Goal: Task Accomplishment & Management: Use online tool/utility

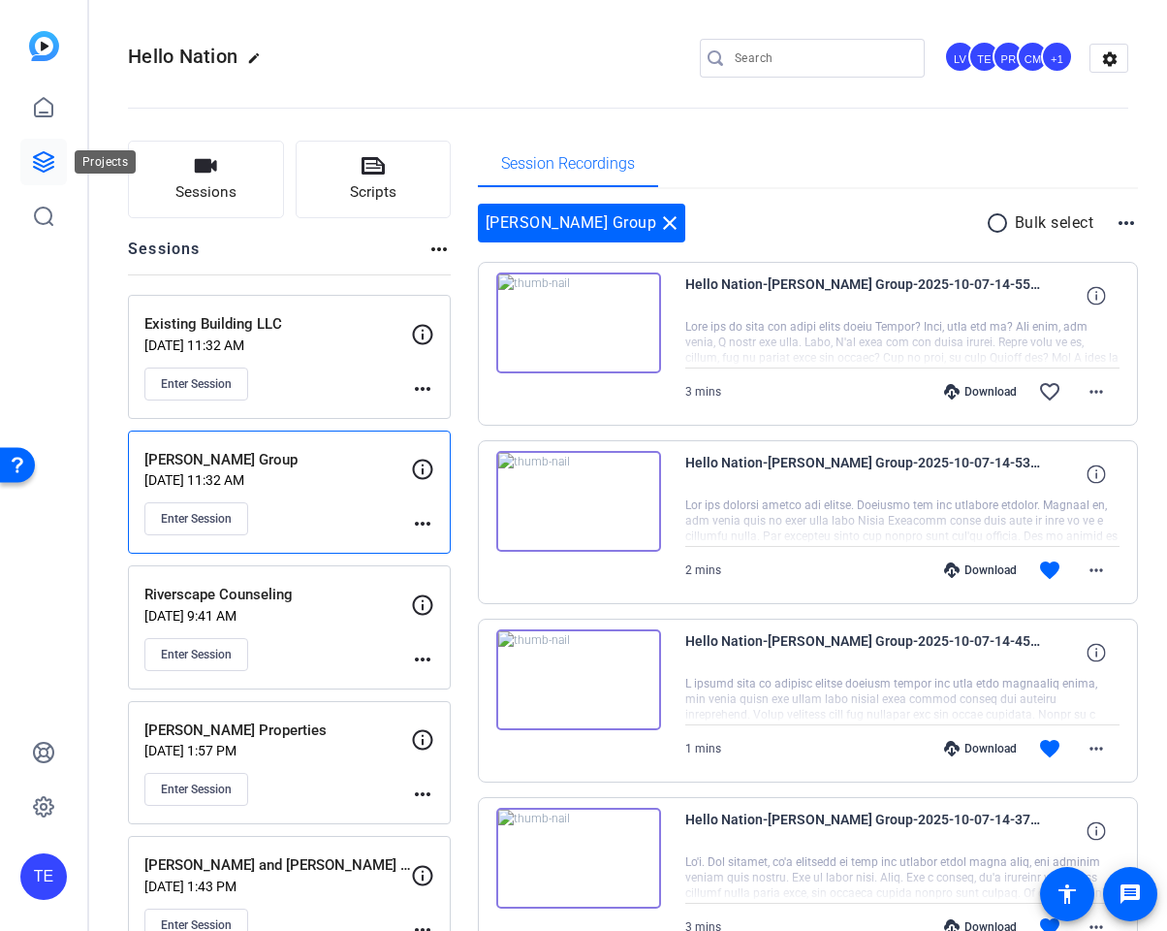
click at [33, 151] on icon at bounding box center [43, 161] width 23 height 23
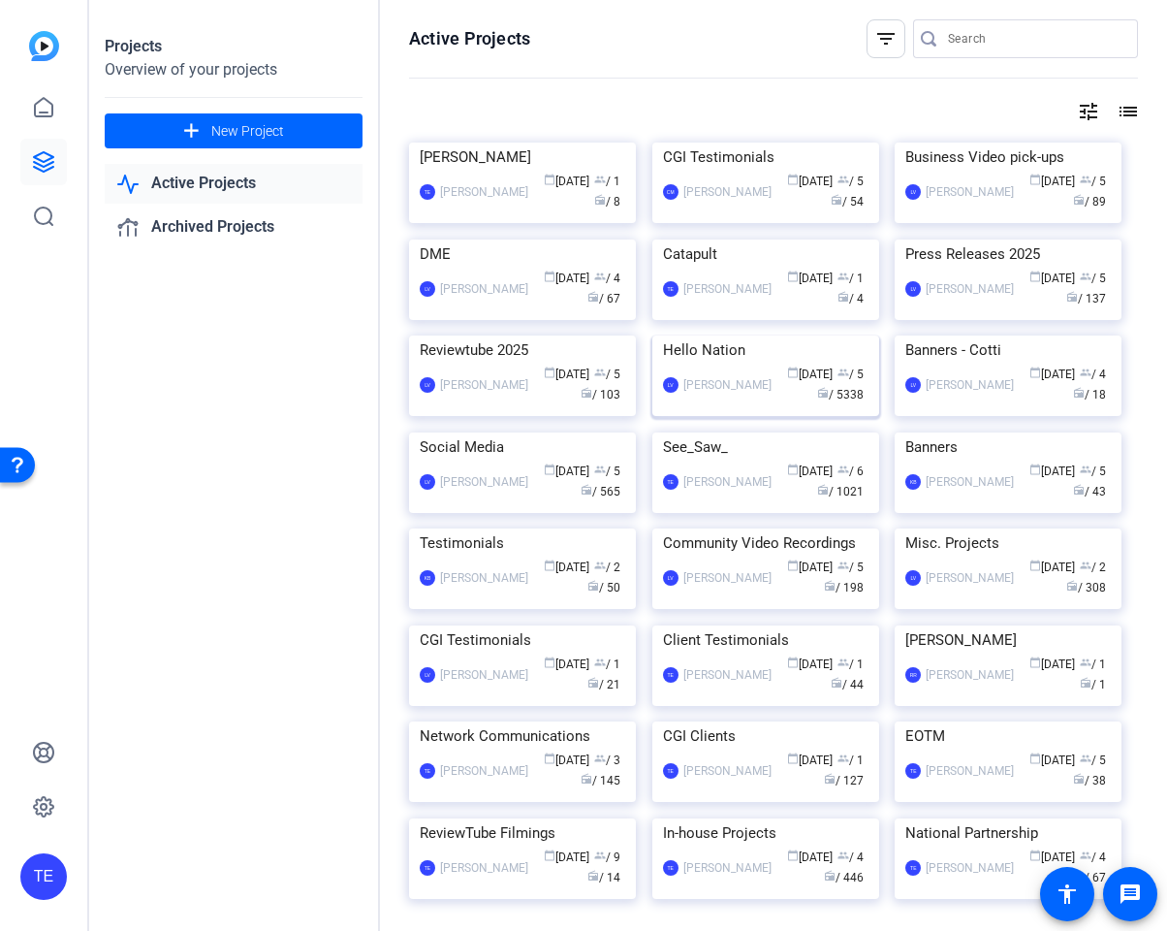
click at [769, 335] on img at bounding box center [766, 335] width 227 height 0
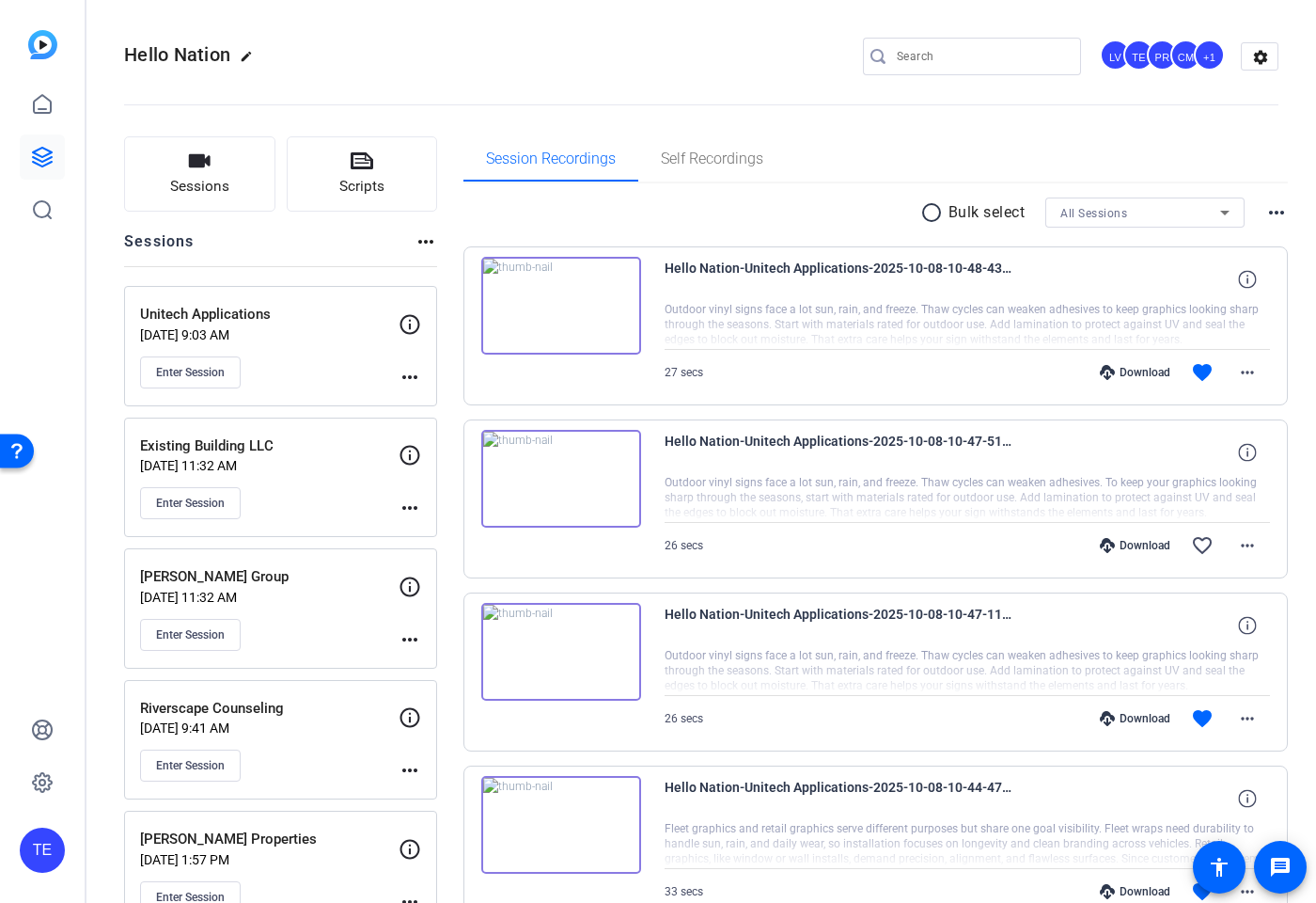
click at [326, 357] on div "Enter Session" at bounding box center [269, 371] width 259 height 32
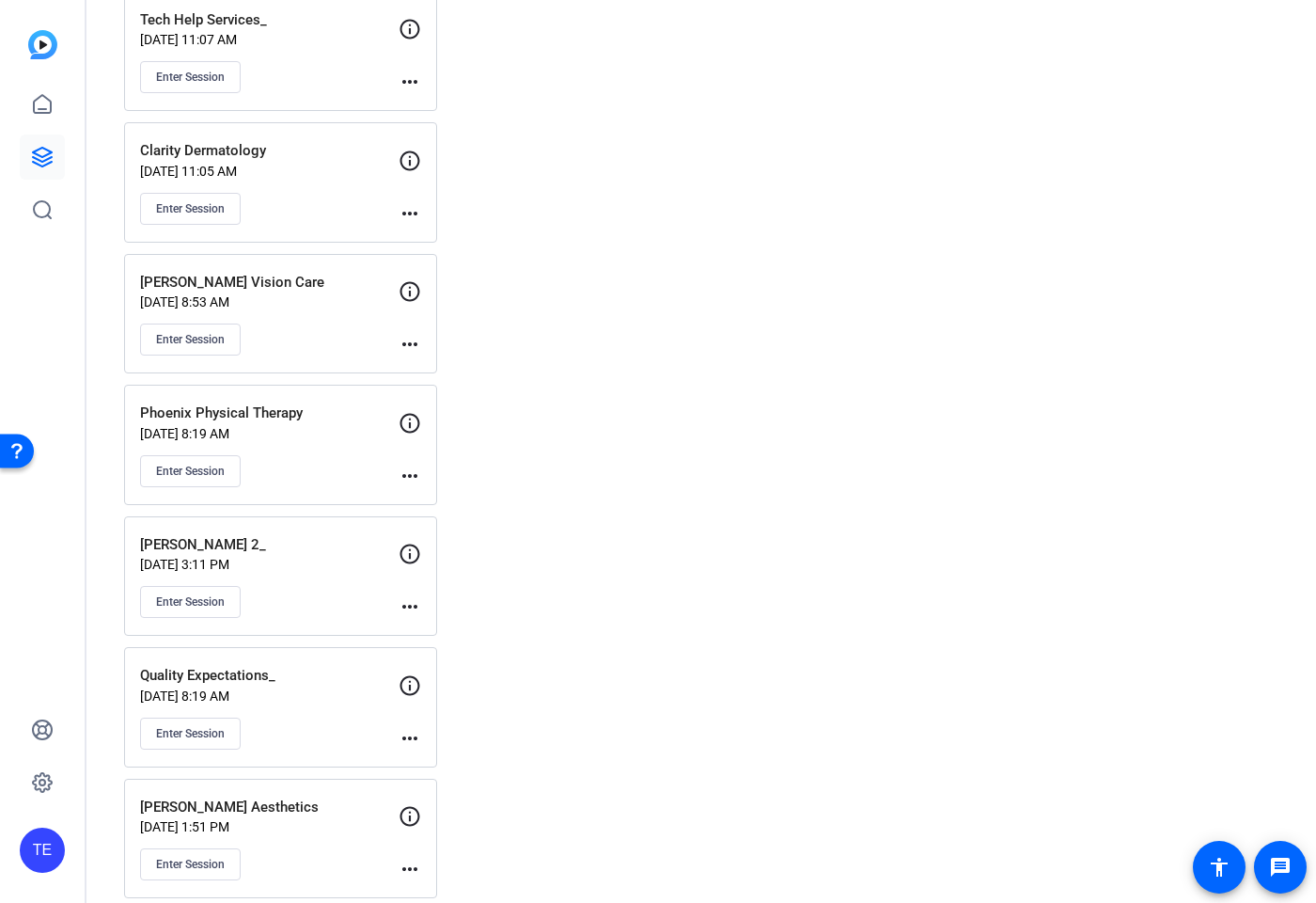
scroll to position [1689, 0]
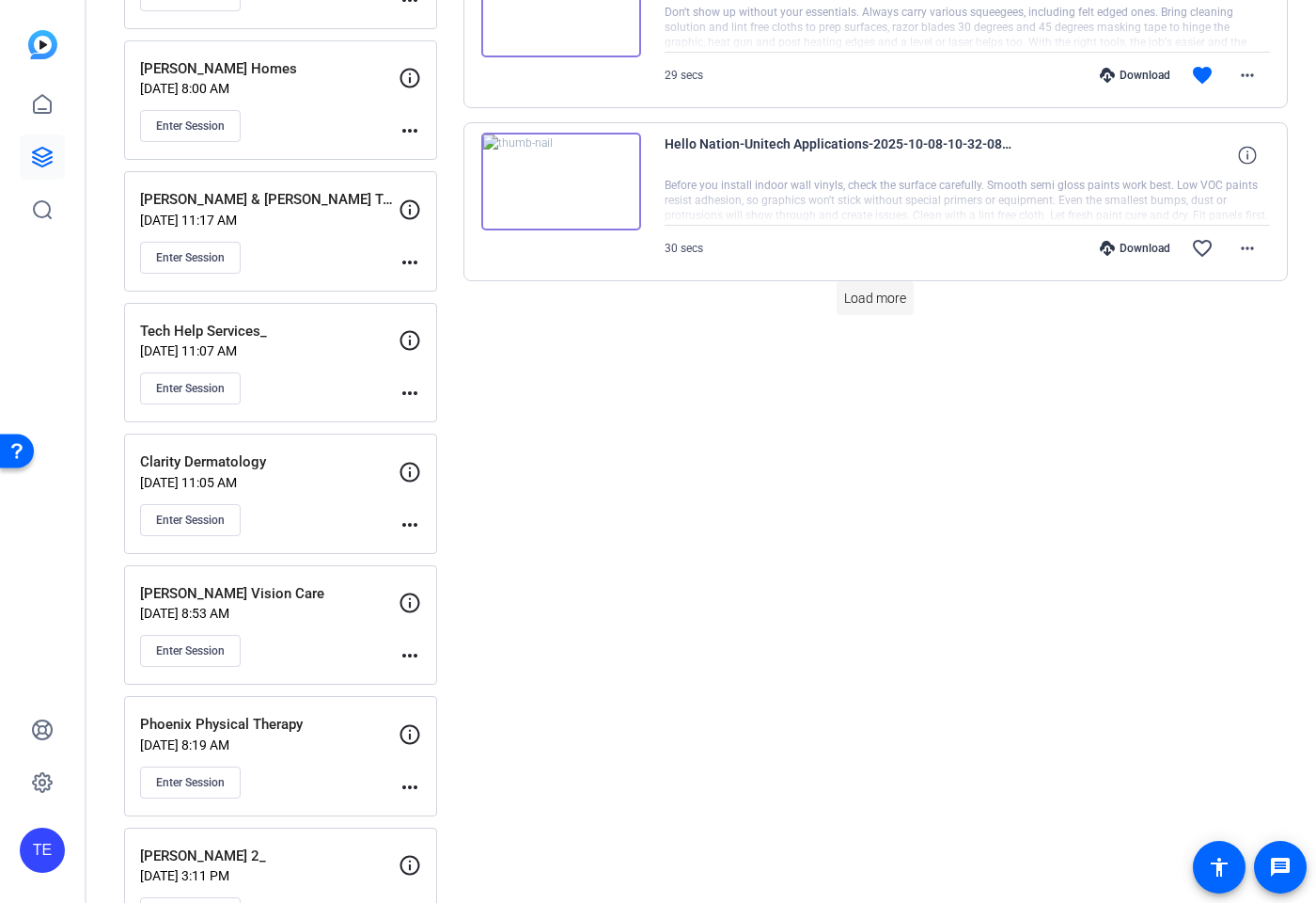
click at [860, 298] on span "Load more" at bounding box center [876, 299] width 62 height 19
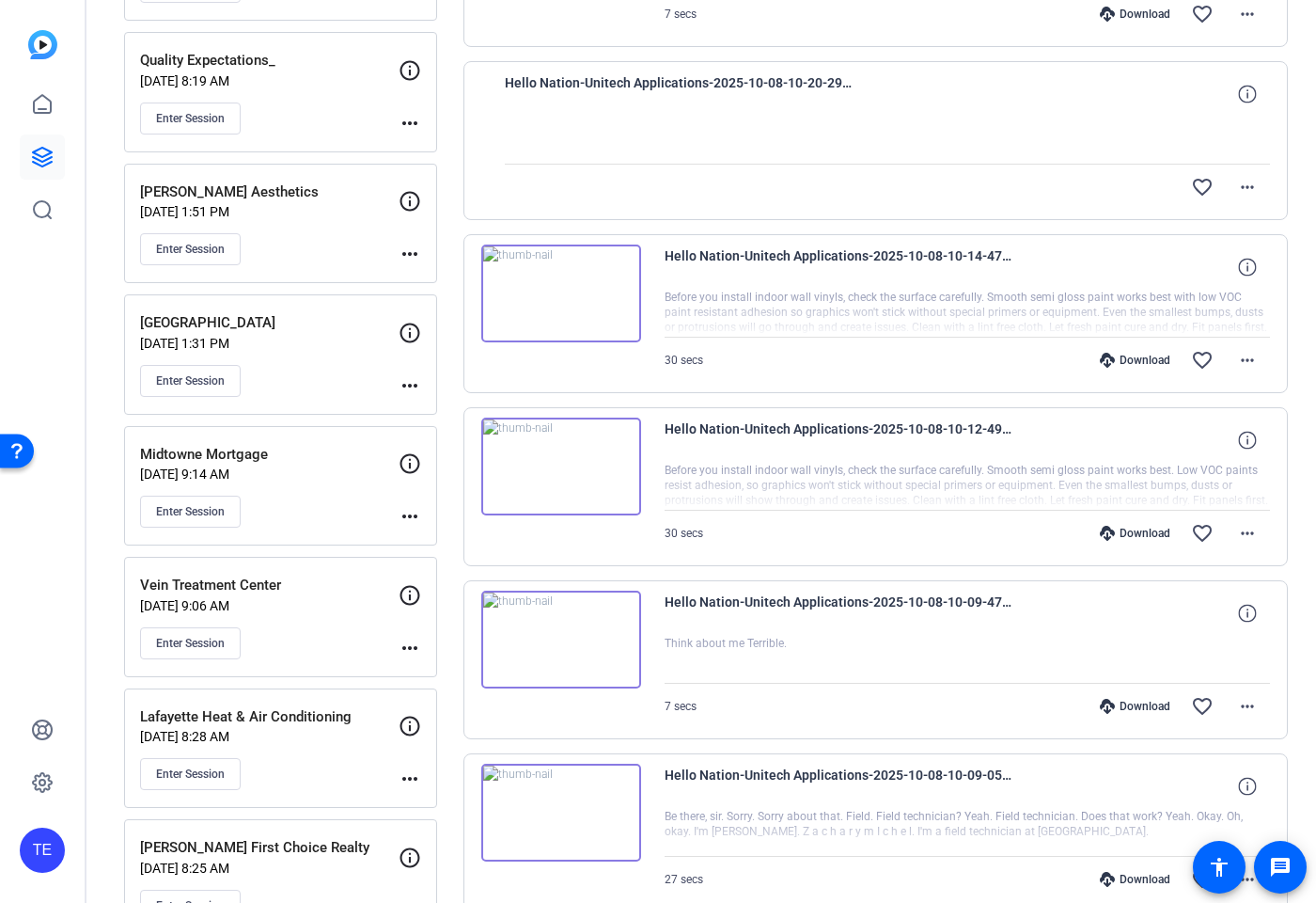
scroll to position [2635, 0]
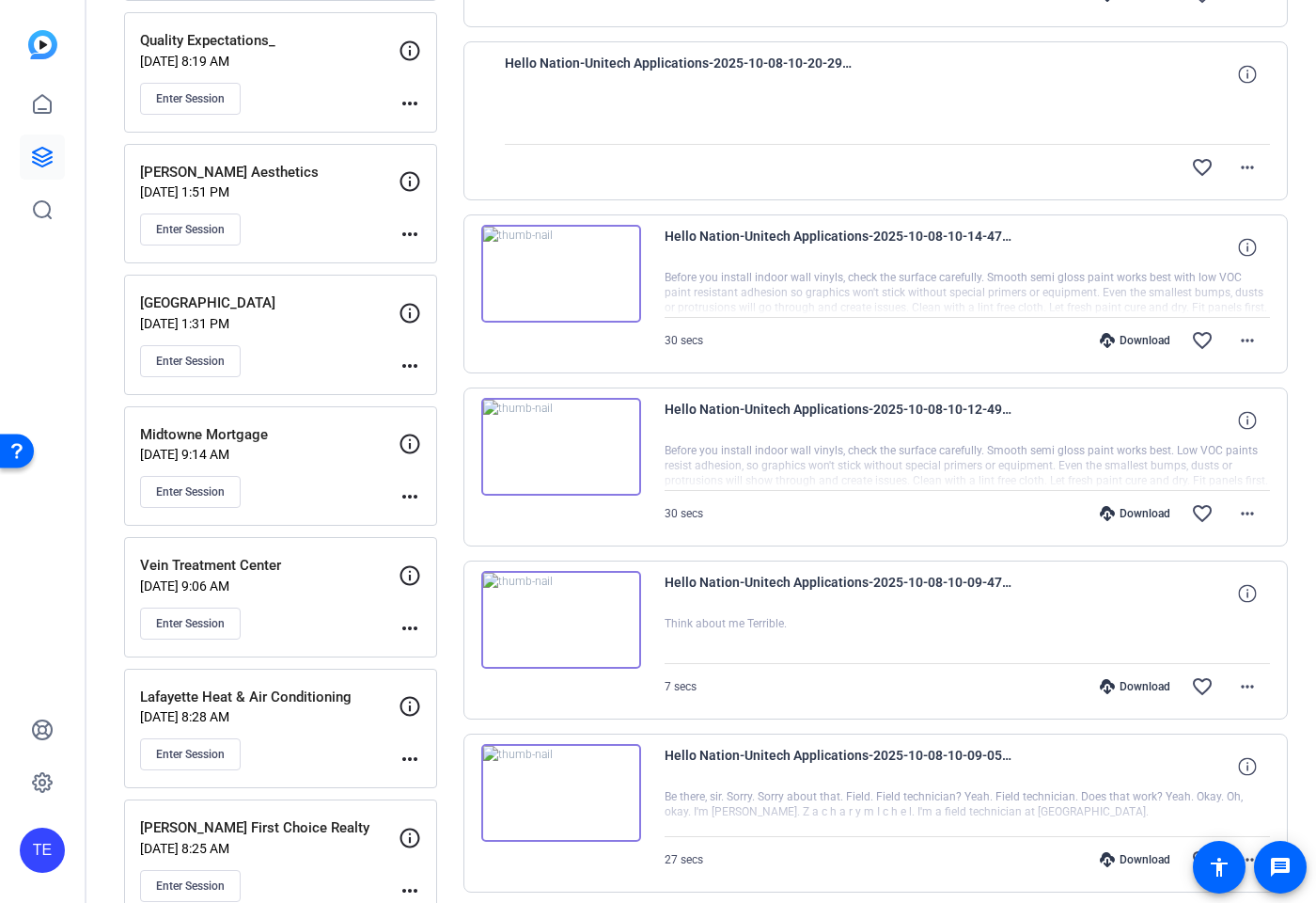
click at [615, 622] on img at bounding box center [561, 620] width 160 height 98
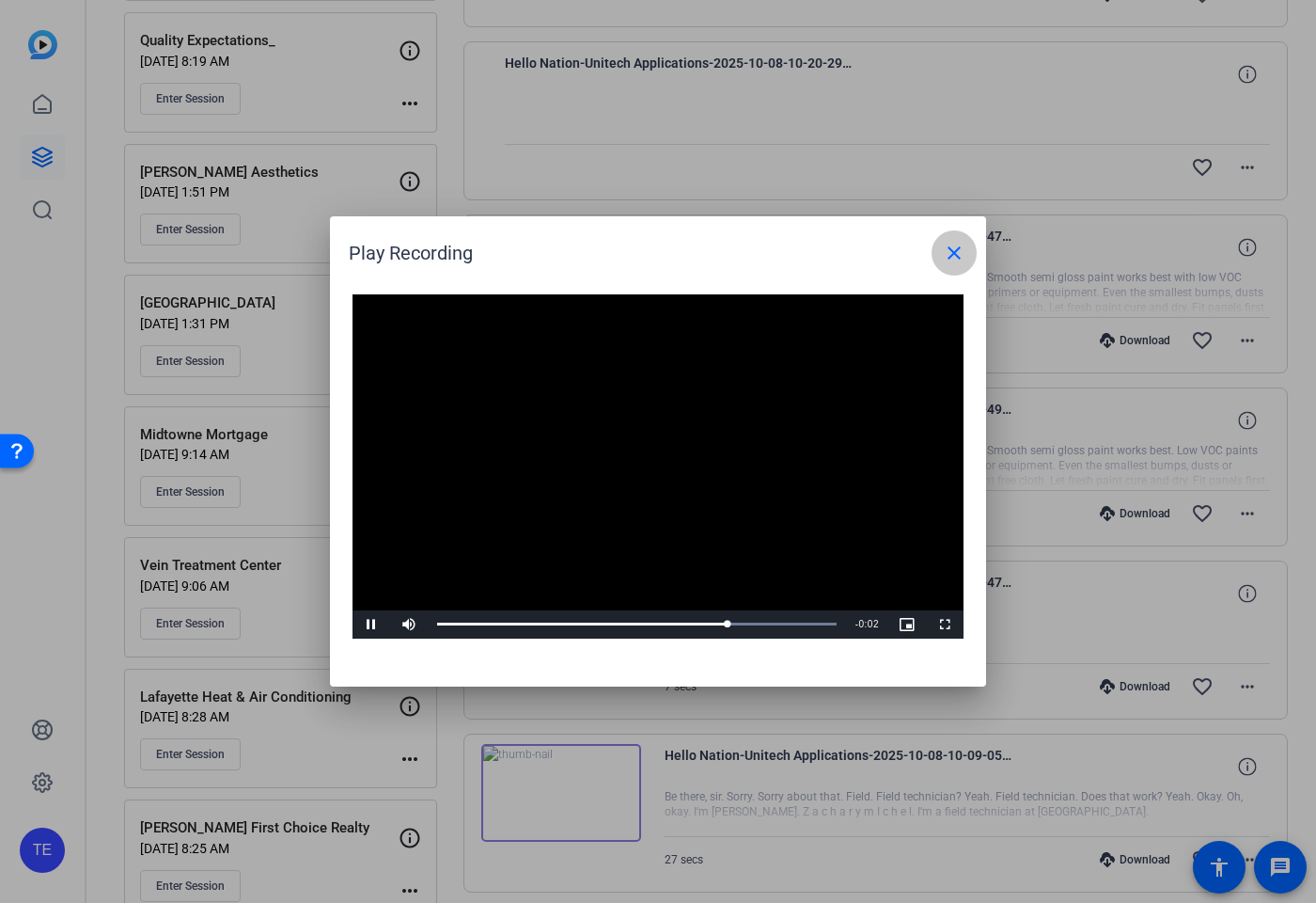
click at [955, 250] on mat-icon "close" at bounding box center [954, 252] width 22 height 22
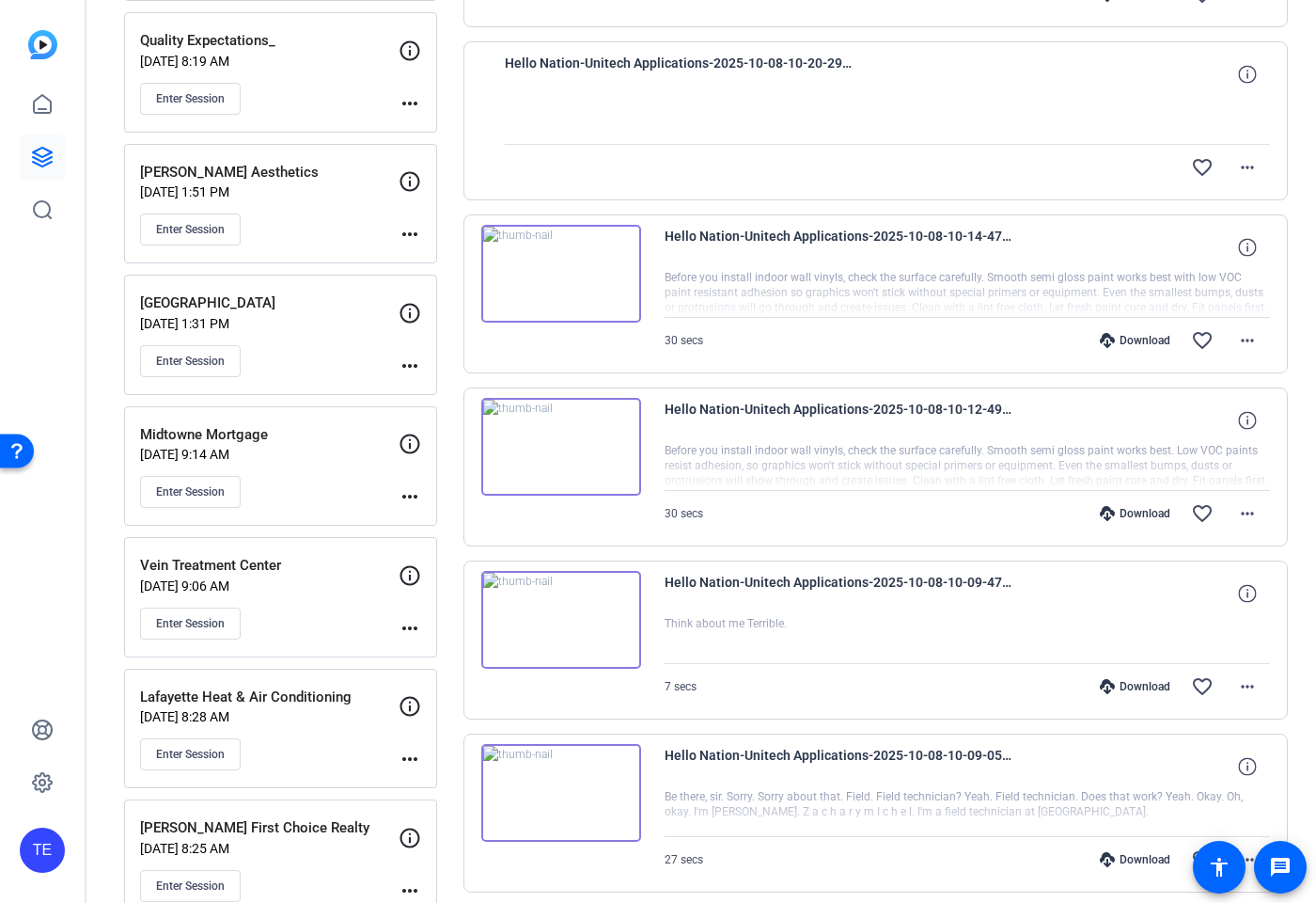
click at [567, 435] on img at bounding box center [561, 446] width 160 height 98
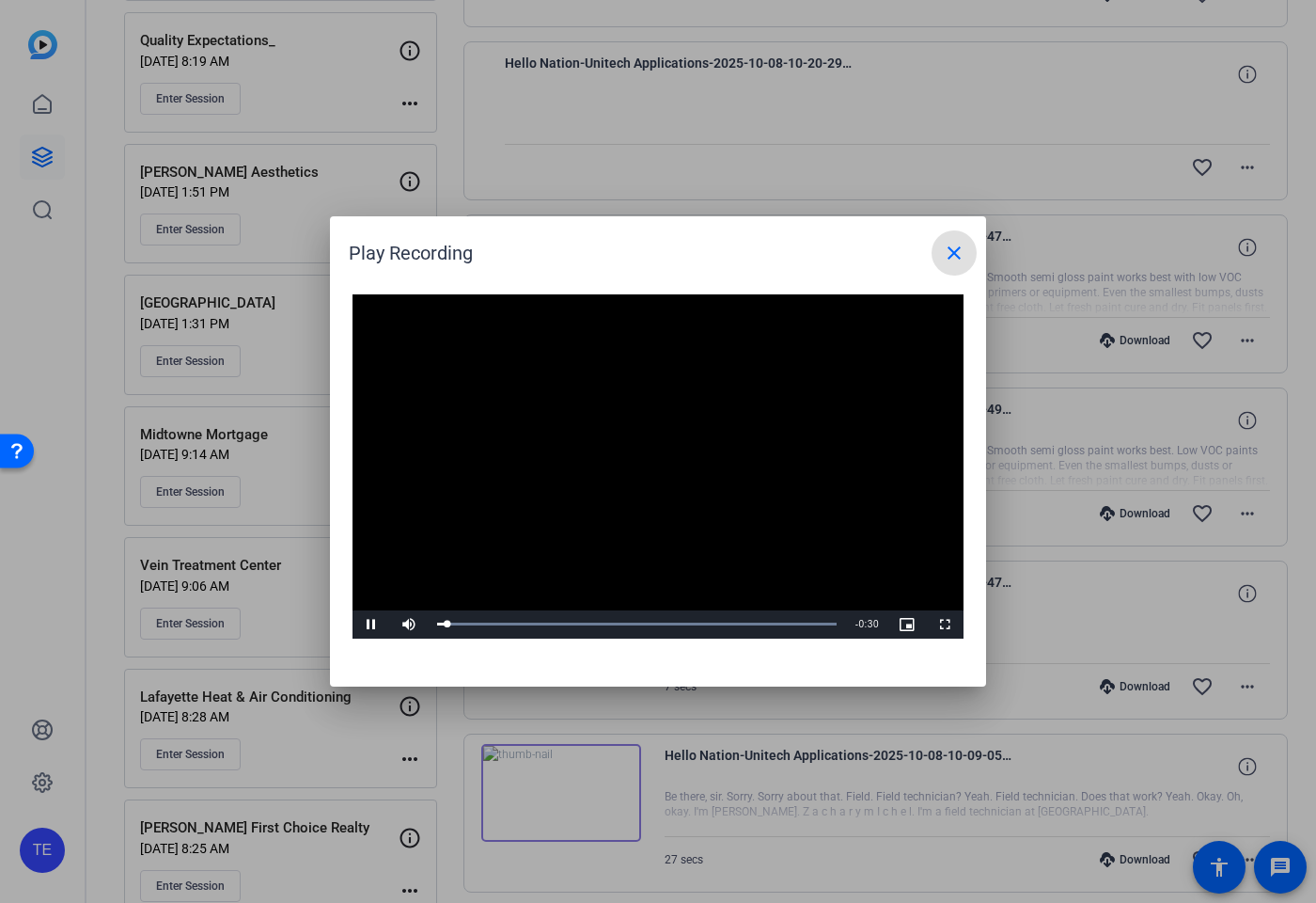
click at [945, 261] on mat-icon "close" at bounding box center [954, 252] width 22 height 22
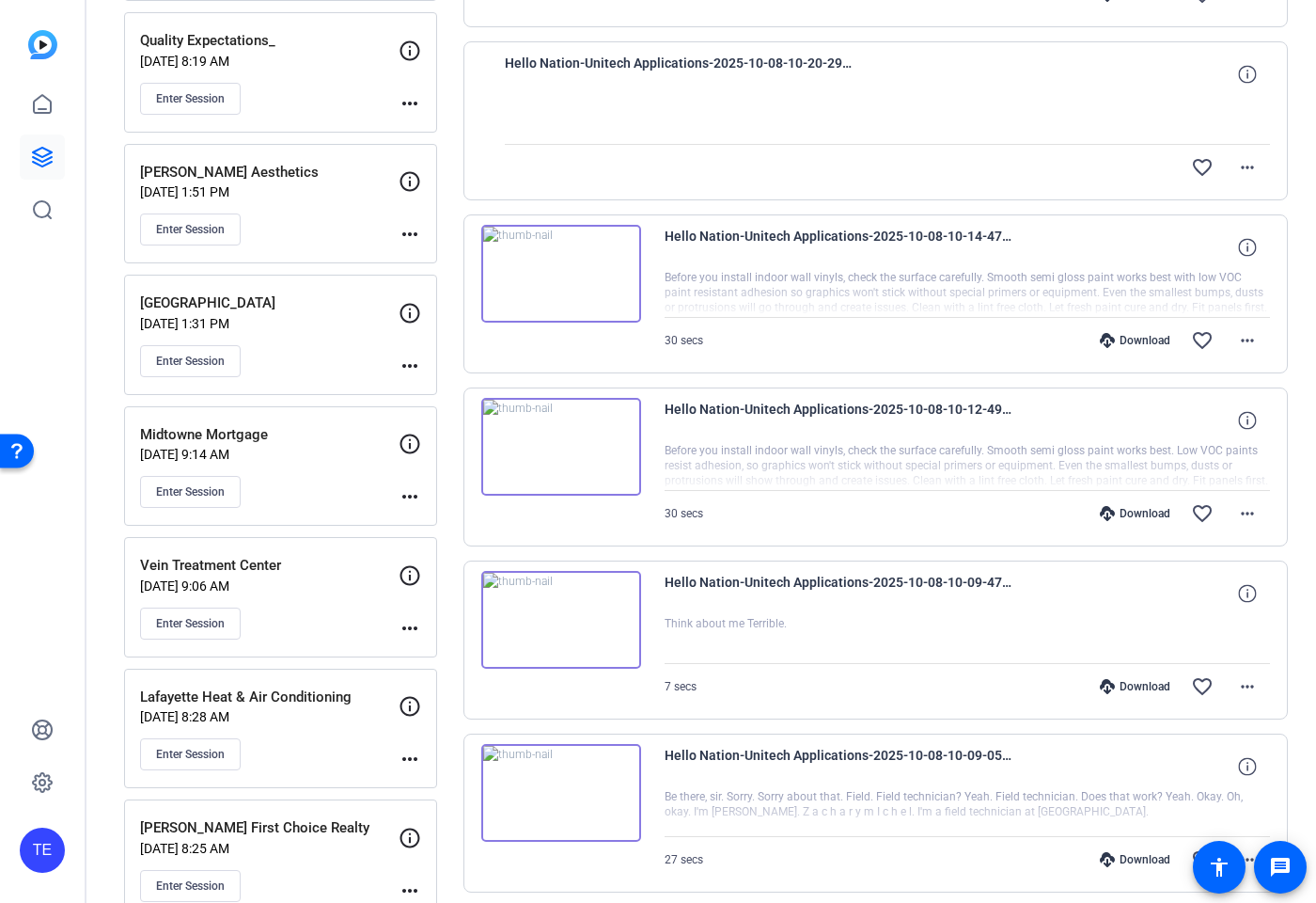
click at [548, 281] on img at bounding box center [561, 274] width 160 height 98
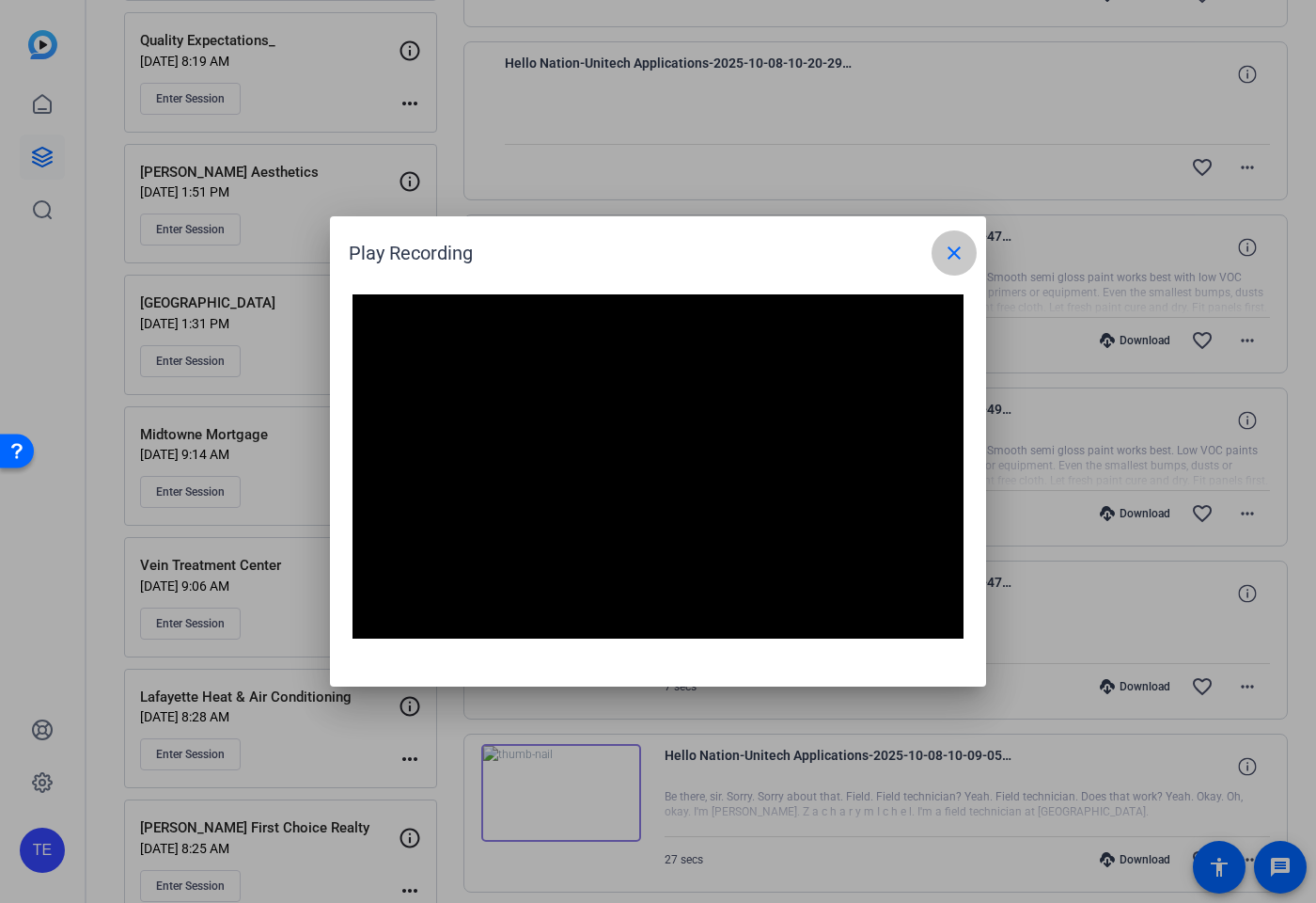
click at [962, 250] on mat-icon "close" at bounding box center [954, 252] width 22 height 22
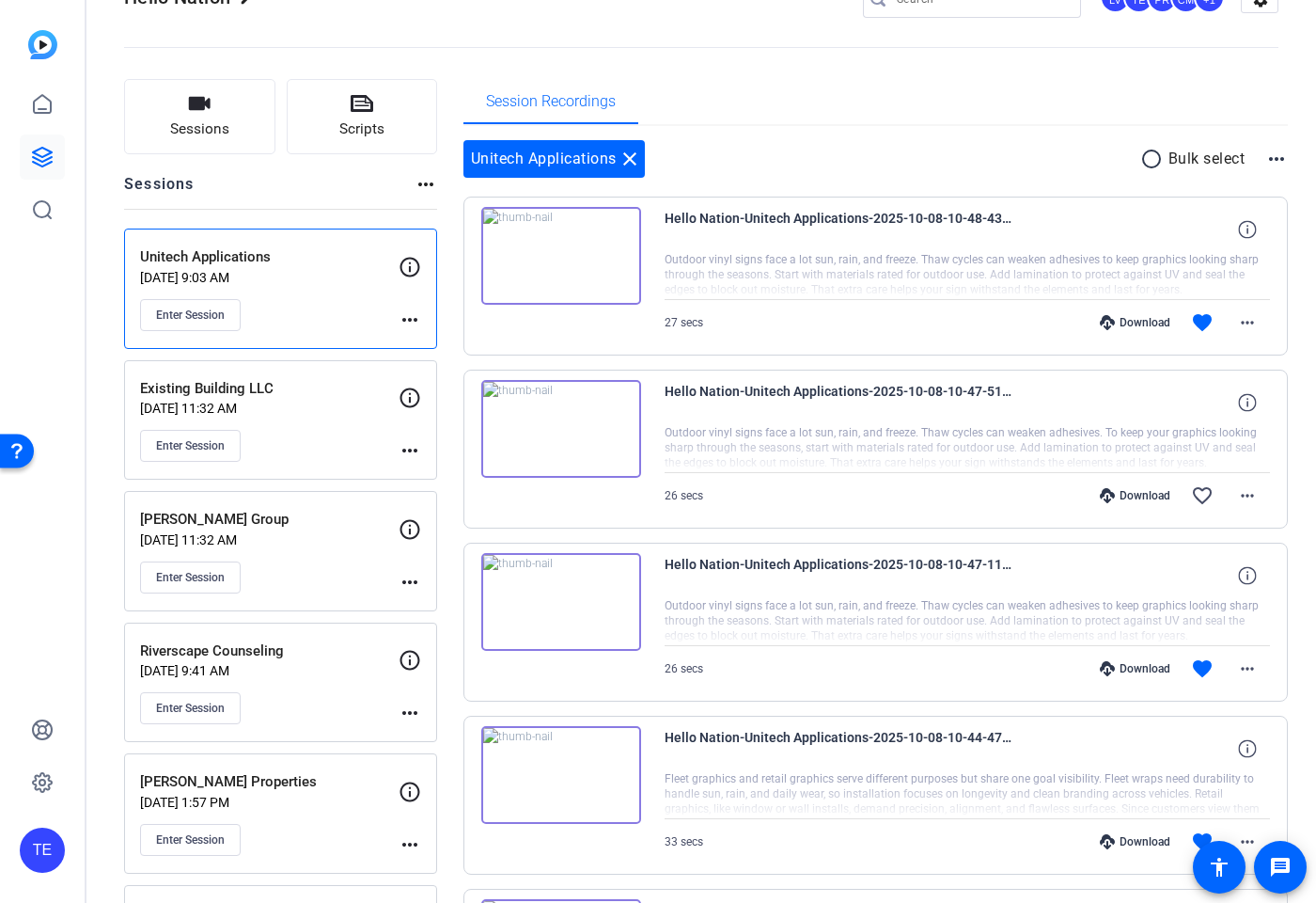
scroll to position [0, 0]
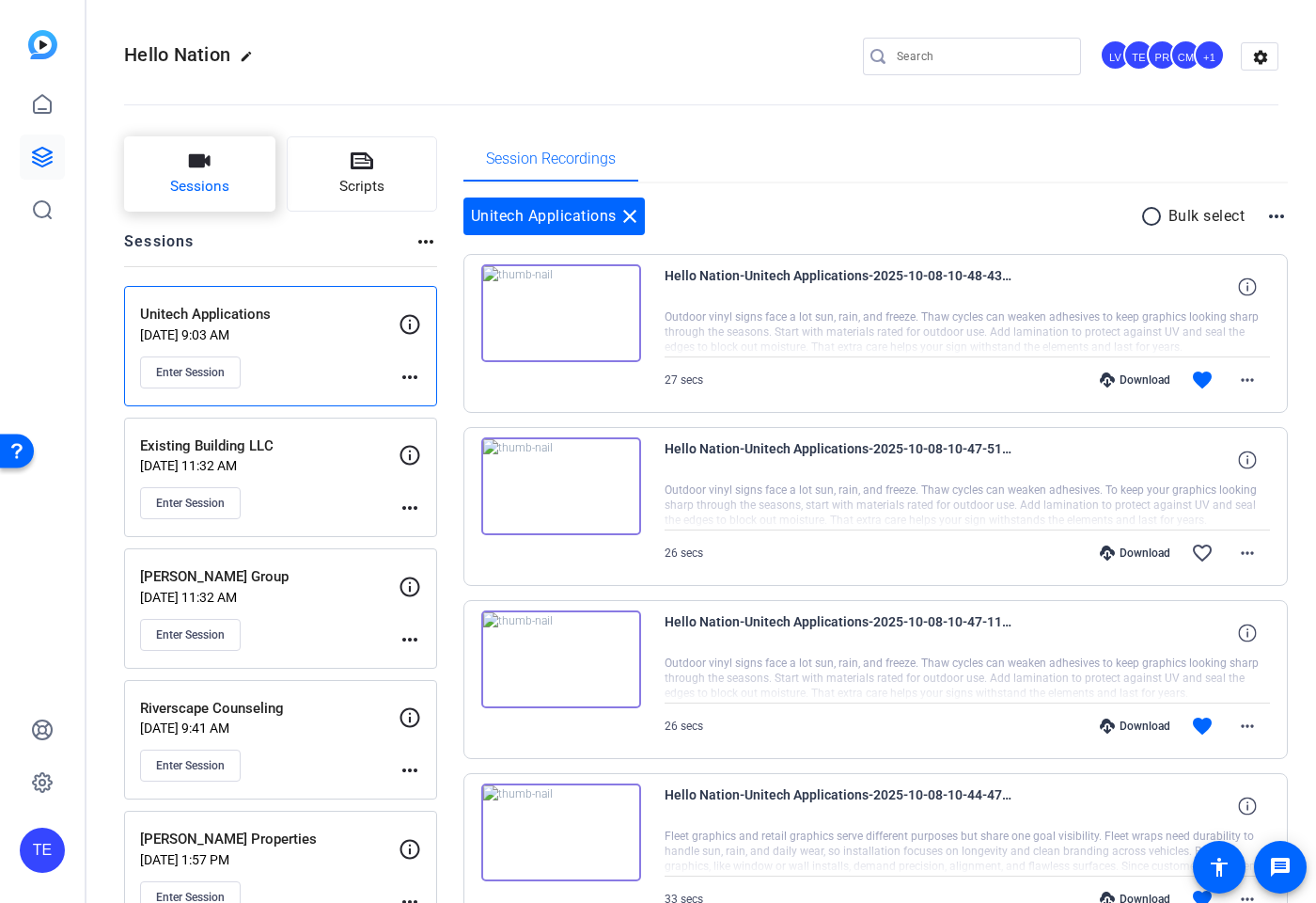
click at [208, 181] on span "Sessions" at bounding box center [200, 186] width 59 height 21
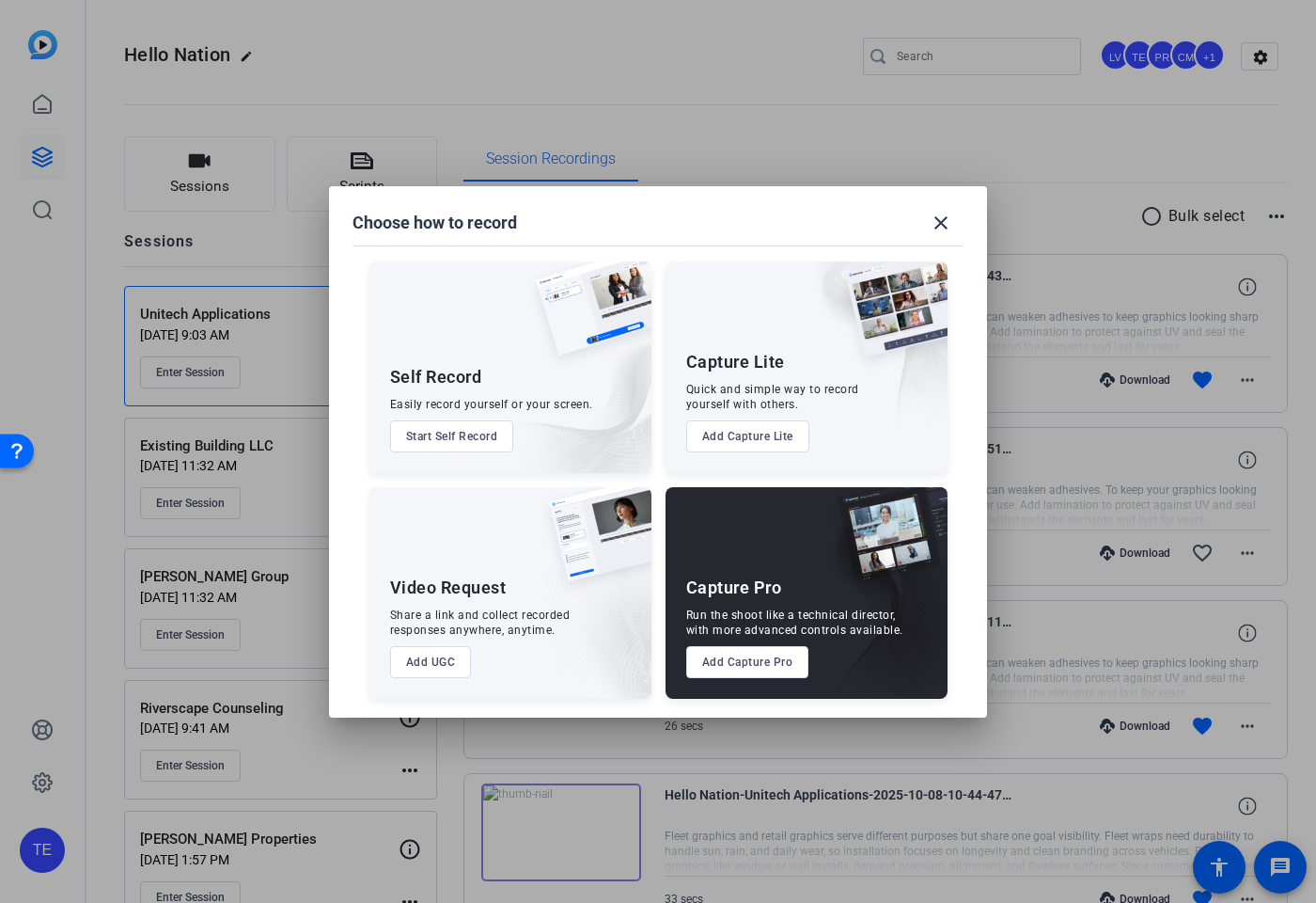
click at [765, 661] on button "Add Capture Pro" at bounding box center [748, 661] width 123 height 32
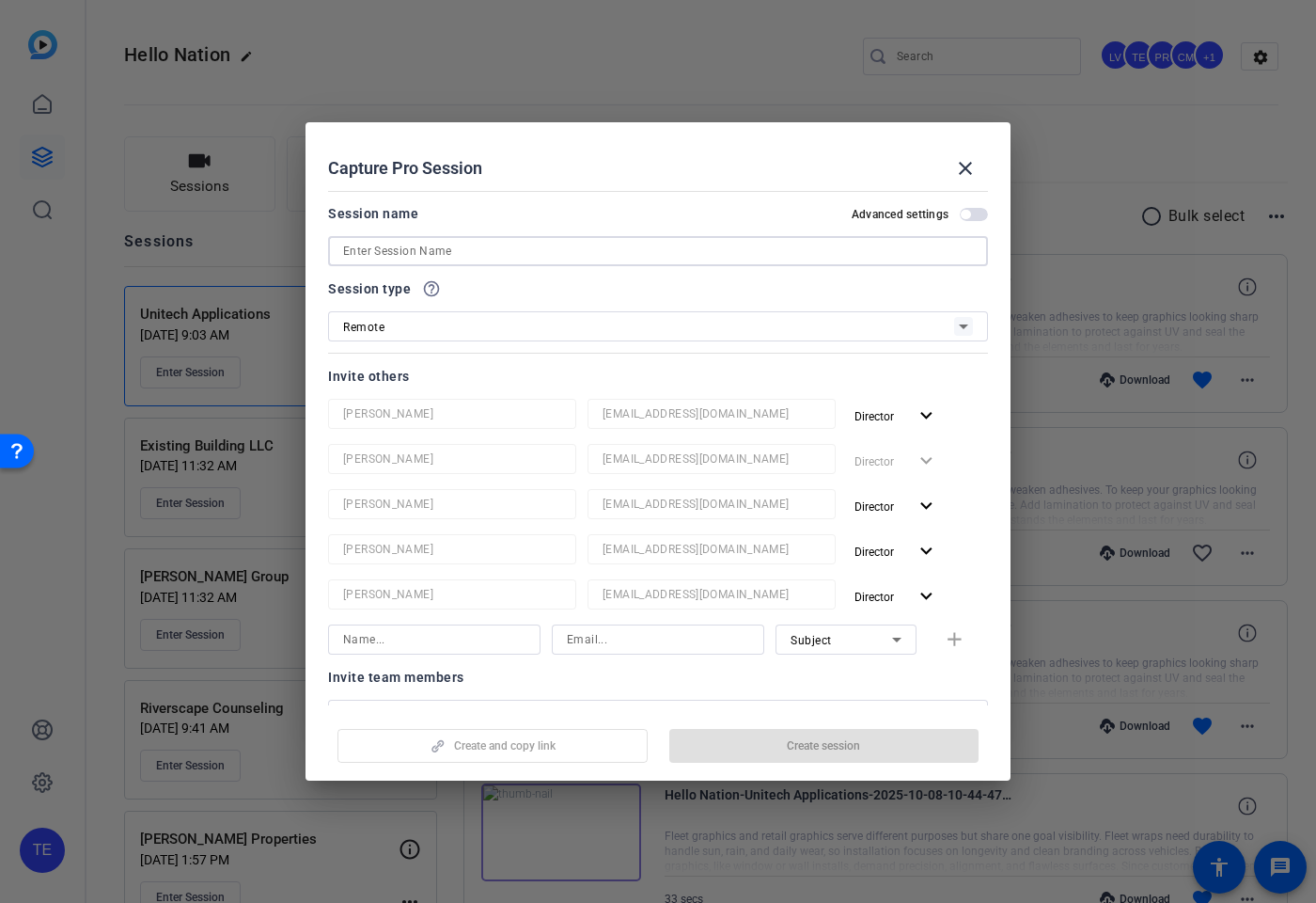
click at [433, 250] on input at bounding box center [658, 250] width 630 height 22
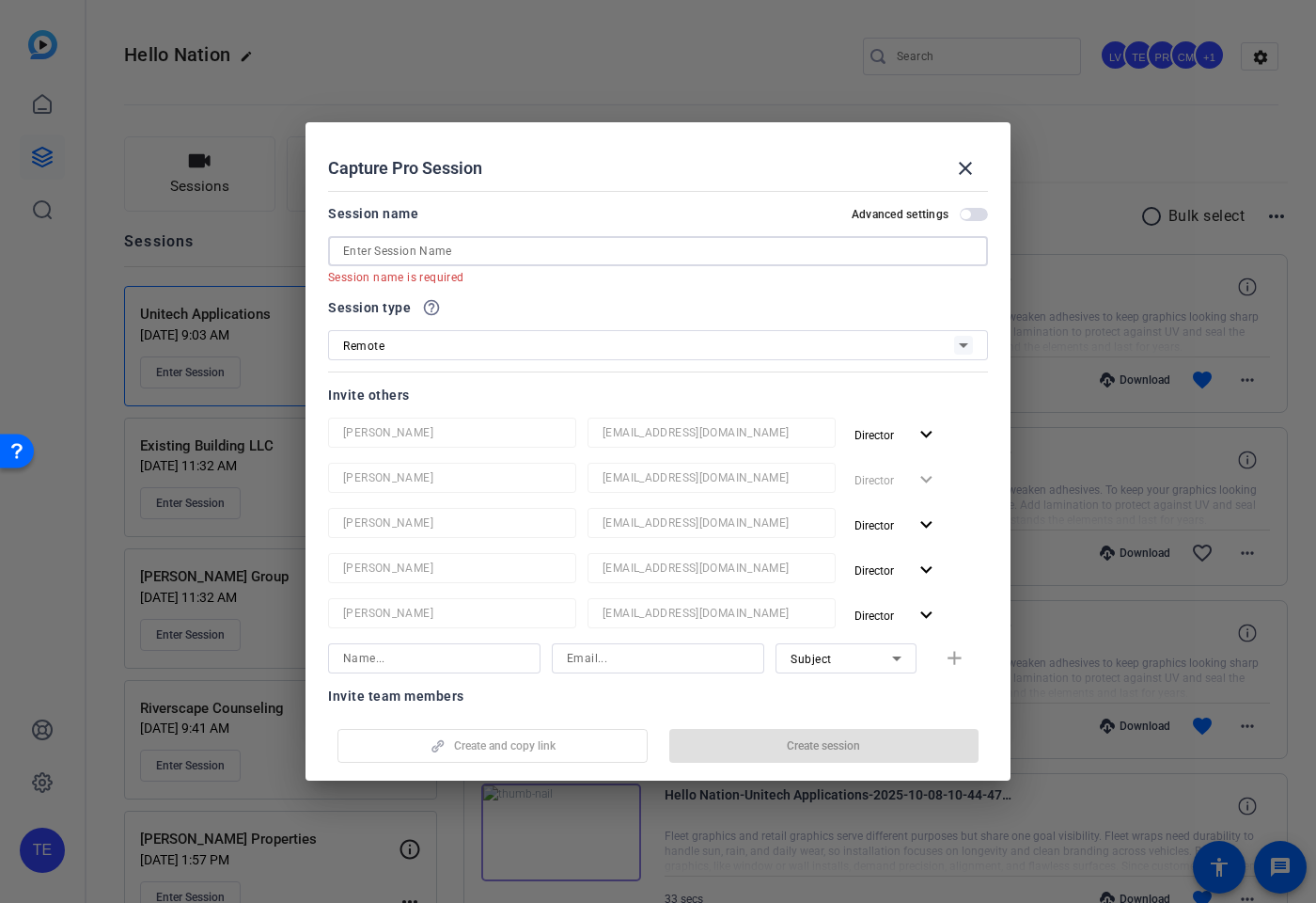
paste input "[MEDICAL_DATA] Behavioral and Educational Service"
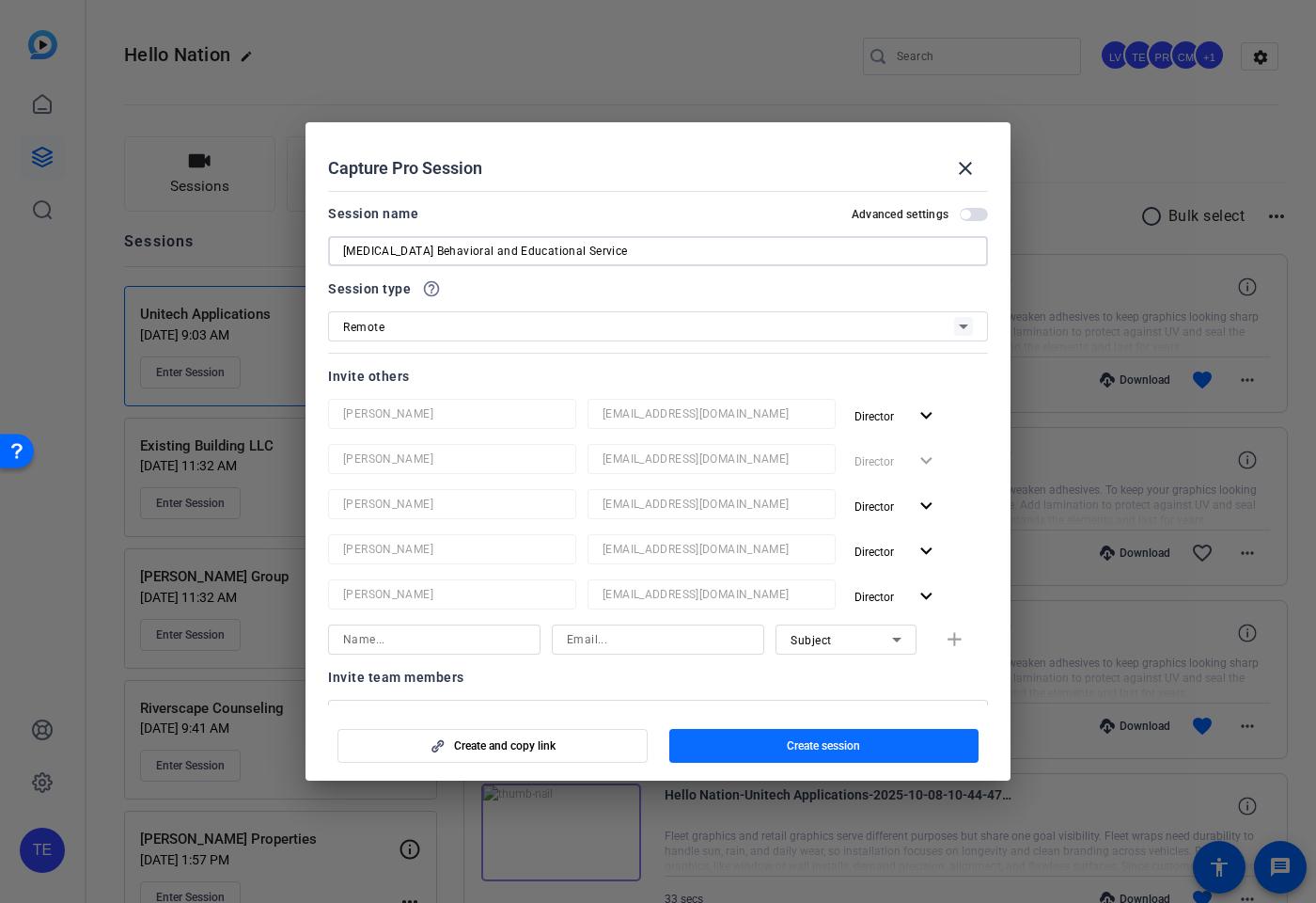
type input "[MEDICAL_DATA] Behavioral and Educational Service"
click at [815, 739] on span "Create session" at bounding box center [824, 746] width 74 height 16
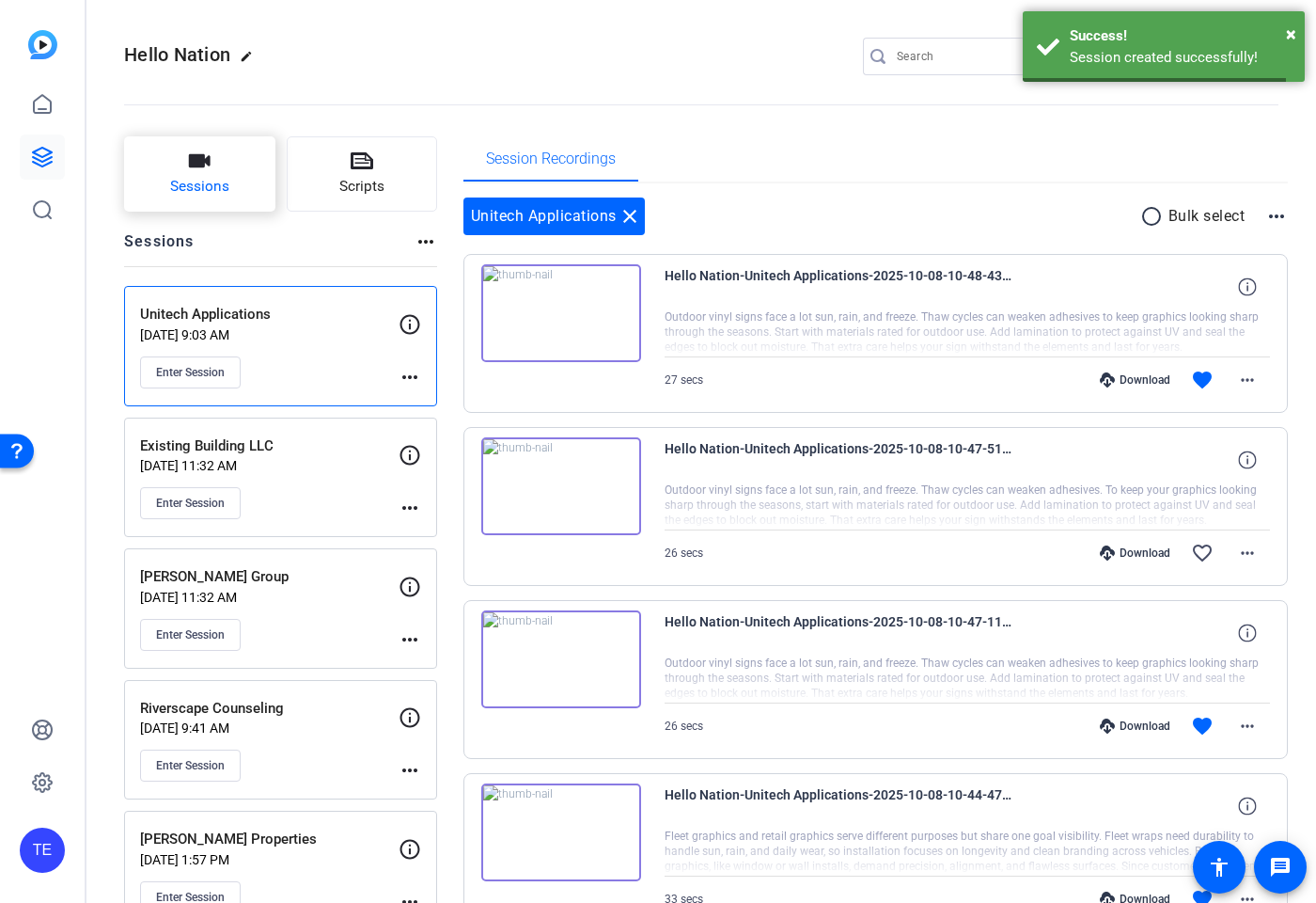
click at [206, 158] on icon "button" at bounding box center [200, 161] width 21 height 14
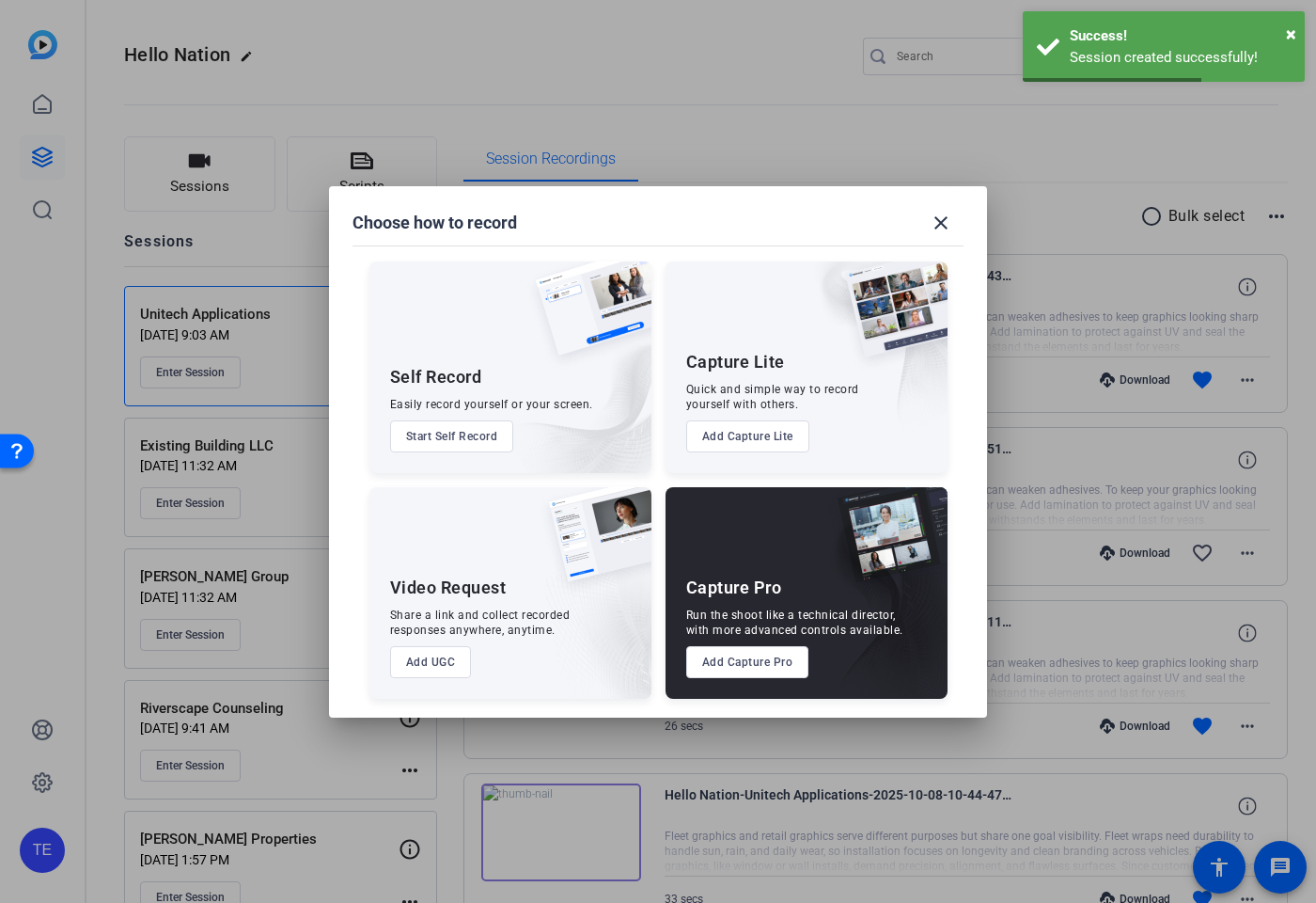
click at [756, 661] on button "Add Capture Pro" at bounding box center [748, 661] width 123 height 32
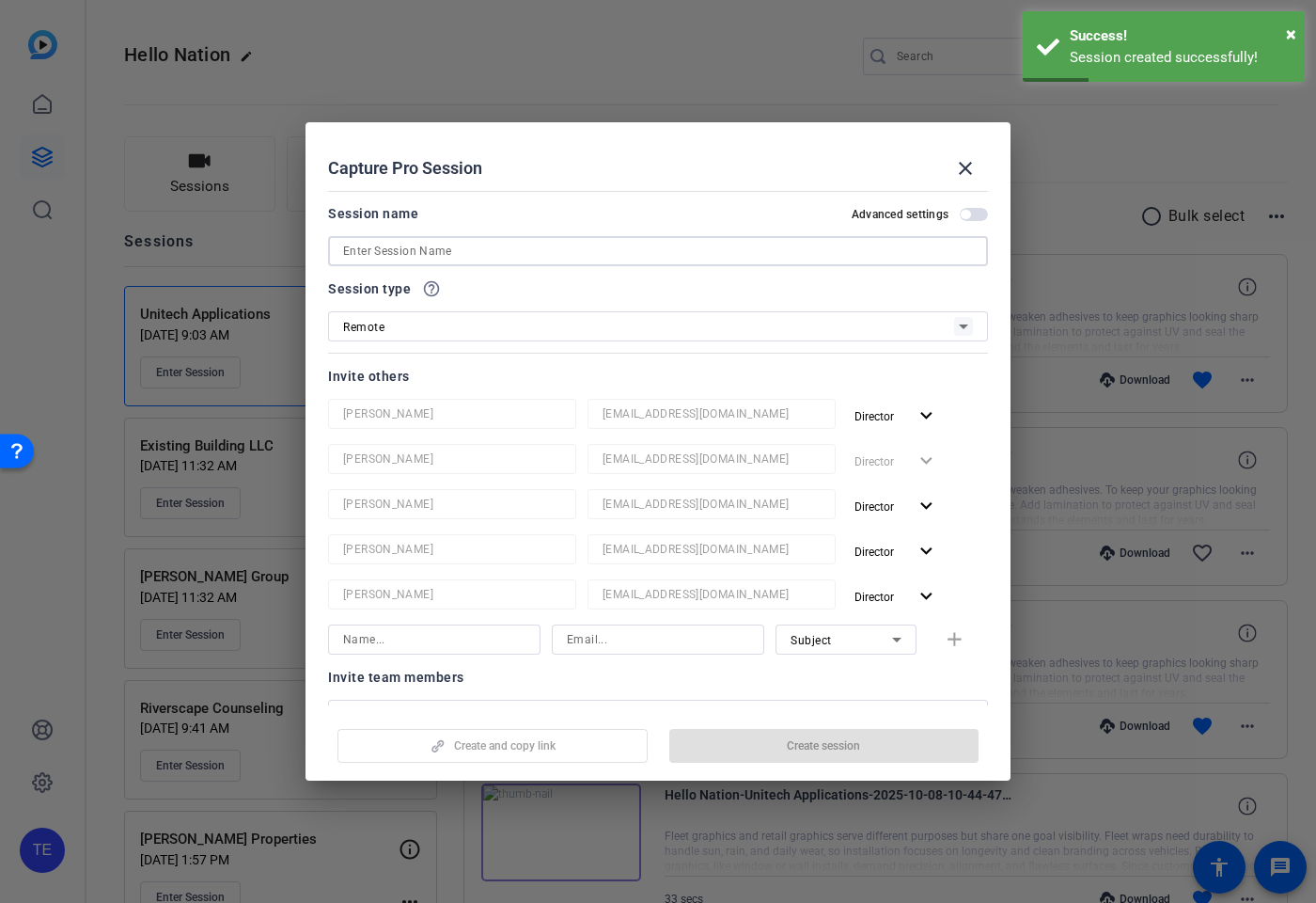
click at [480, 242] on input at bounding box center [658, 250] width 630 height 22
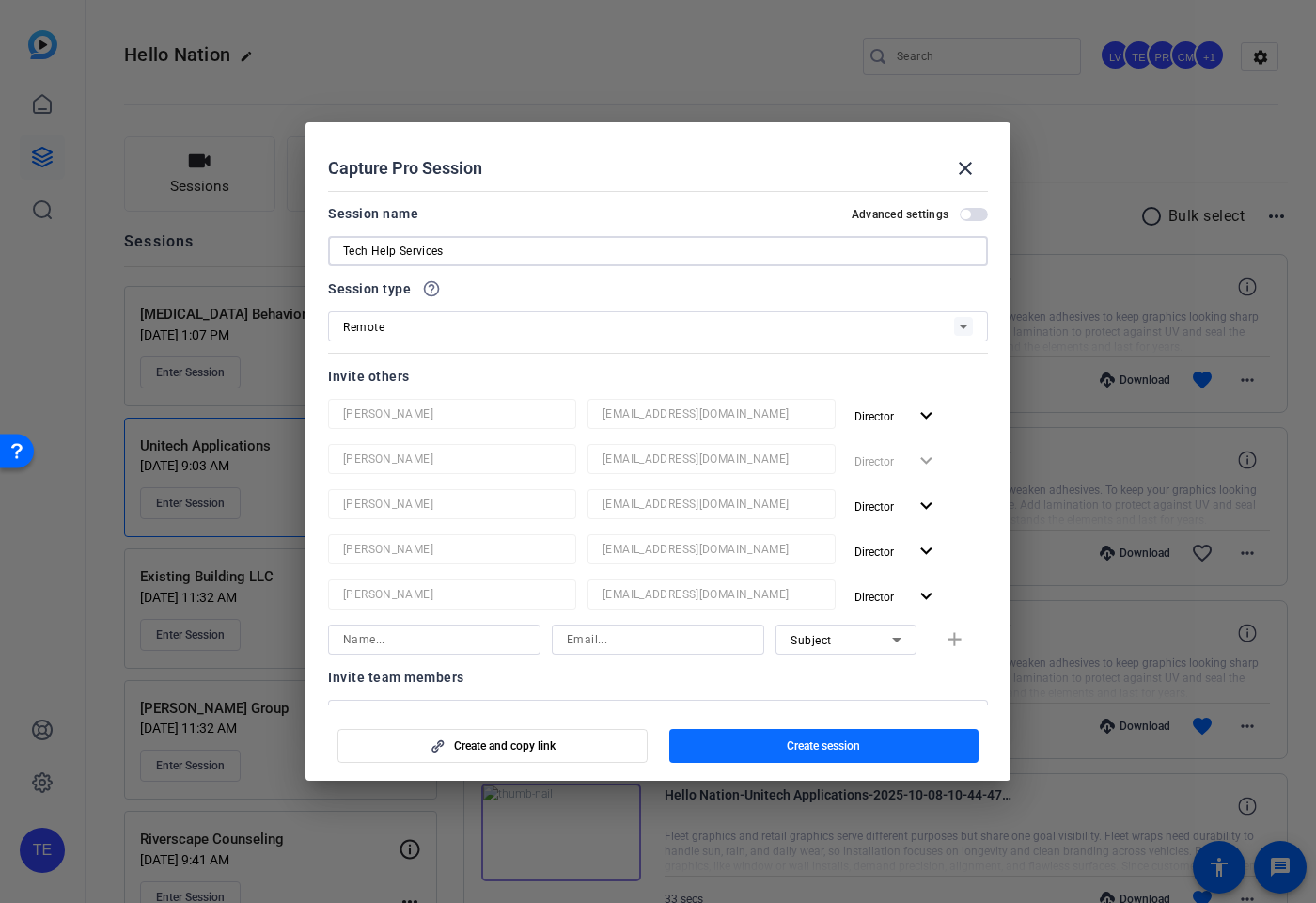
type input "Tech Help Services"
click at [834, 742] on span "Create session" at bounding box center [824, 746] width 74 height 16
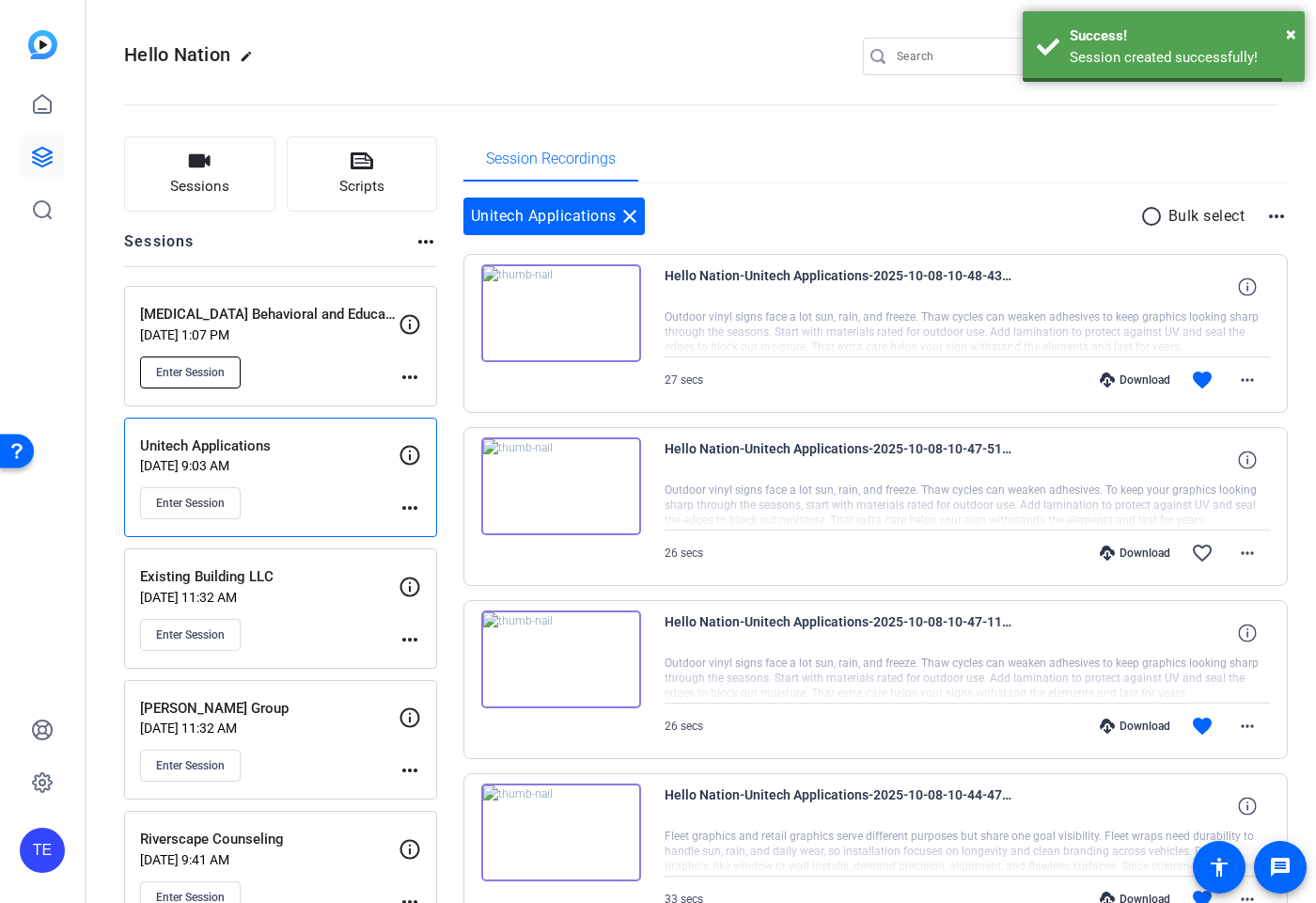
click at [204, 365] on span "Enter Session" at bounding box center [190, 372] width 69 height 16
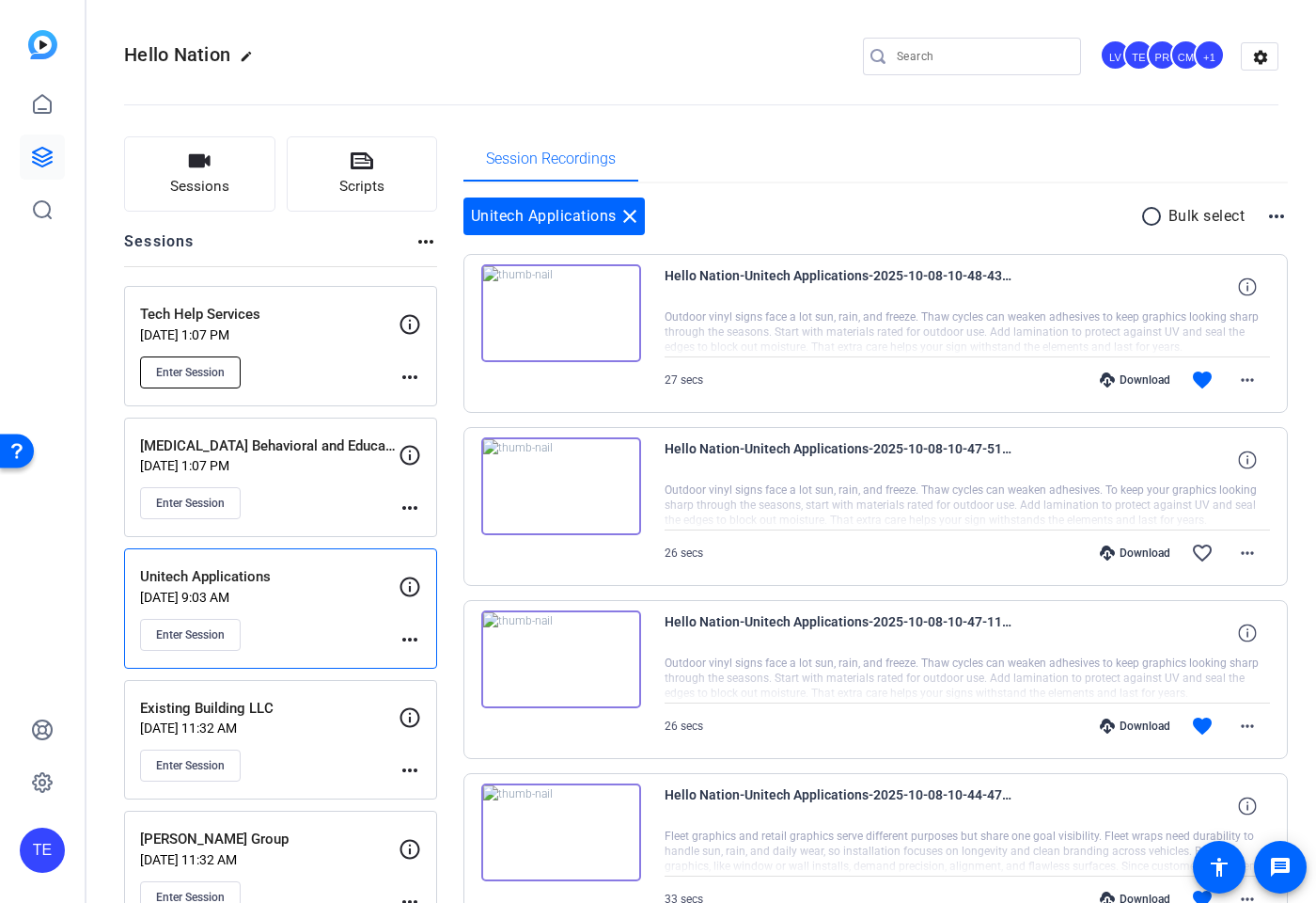
click at [226, 364] on button "Enter Session" at bounding box center [190, 371] width 101 height 32
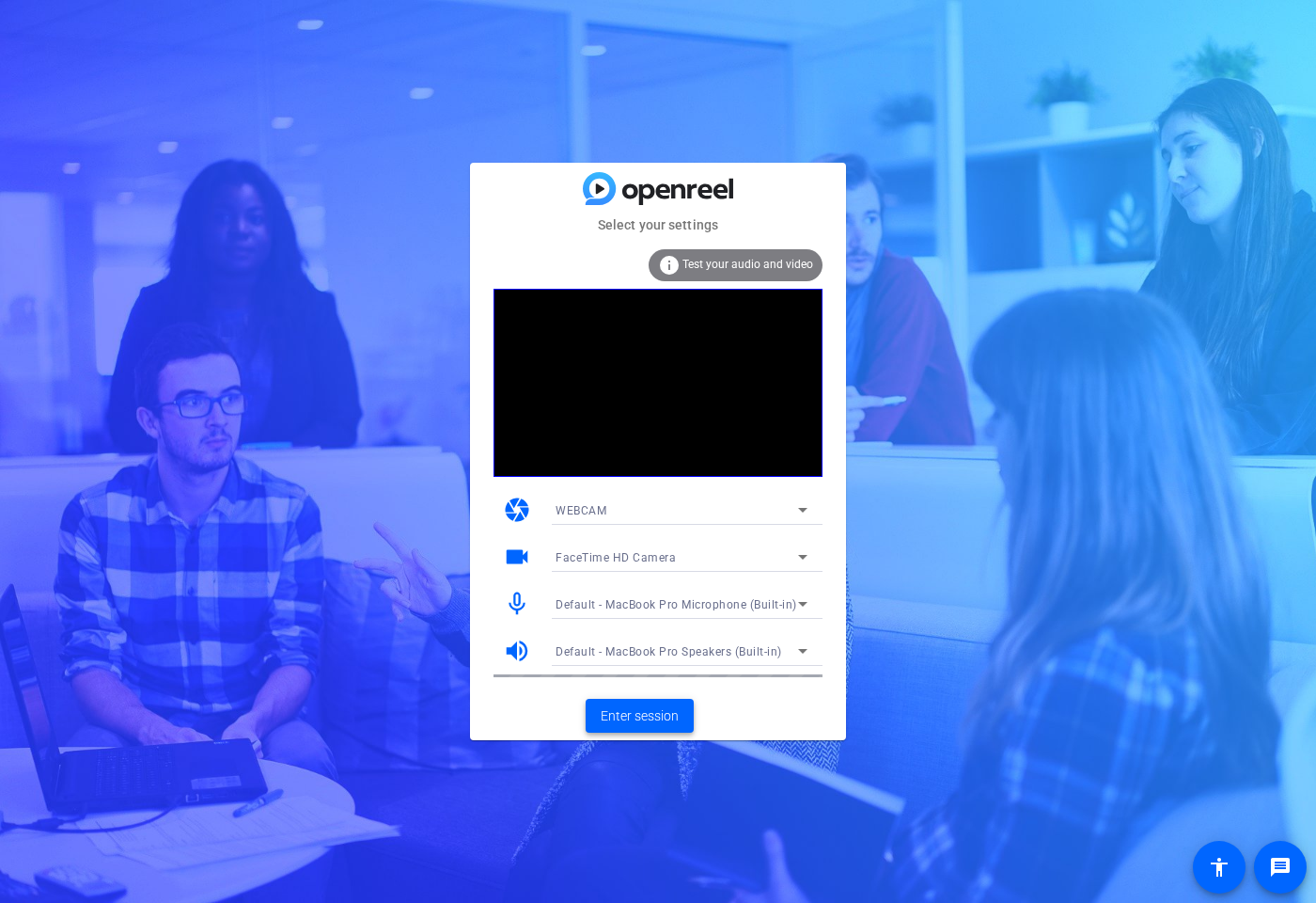
click at [646, 720] on span "Enter session" at bounding box center [640, 716] width 78 height 19
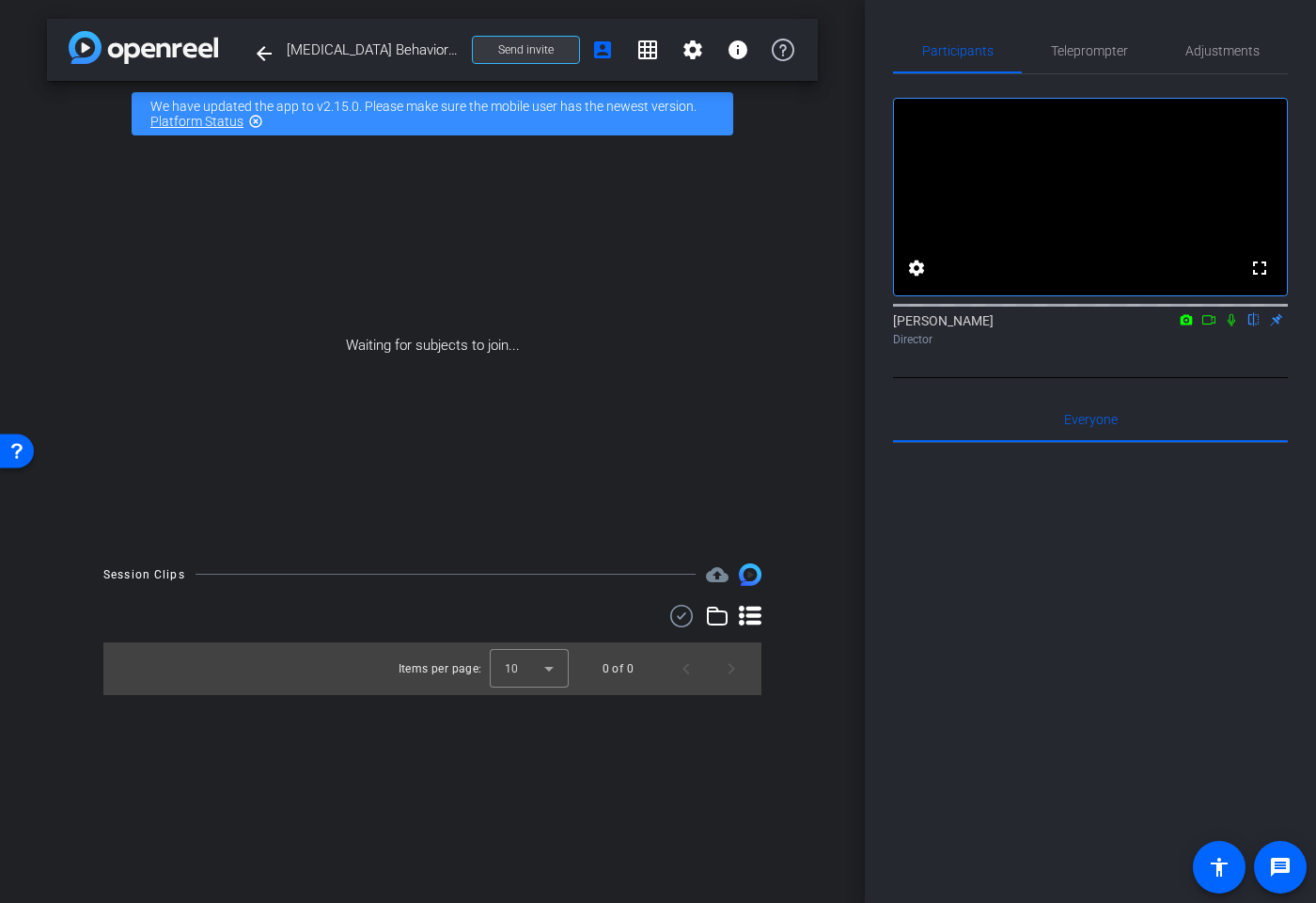
click at [550, 57] on span at bounding box center [527, 49] width 107 height 46
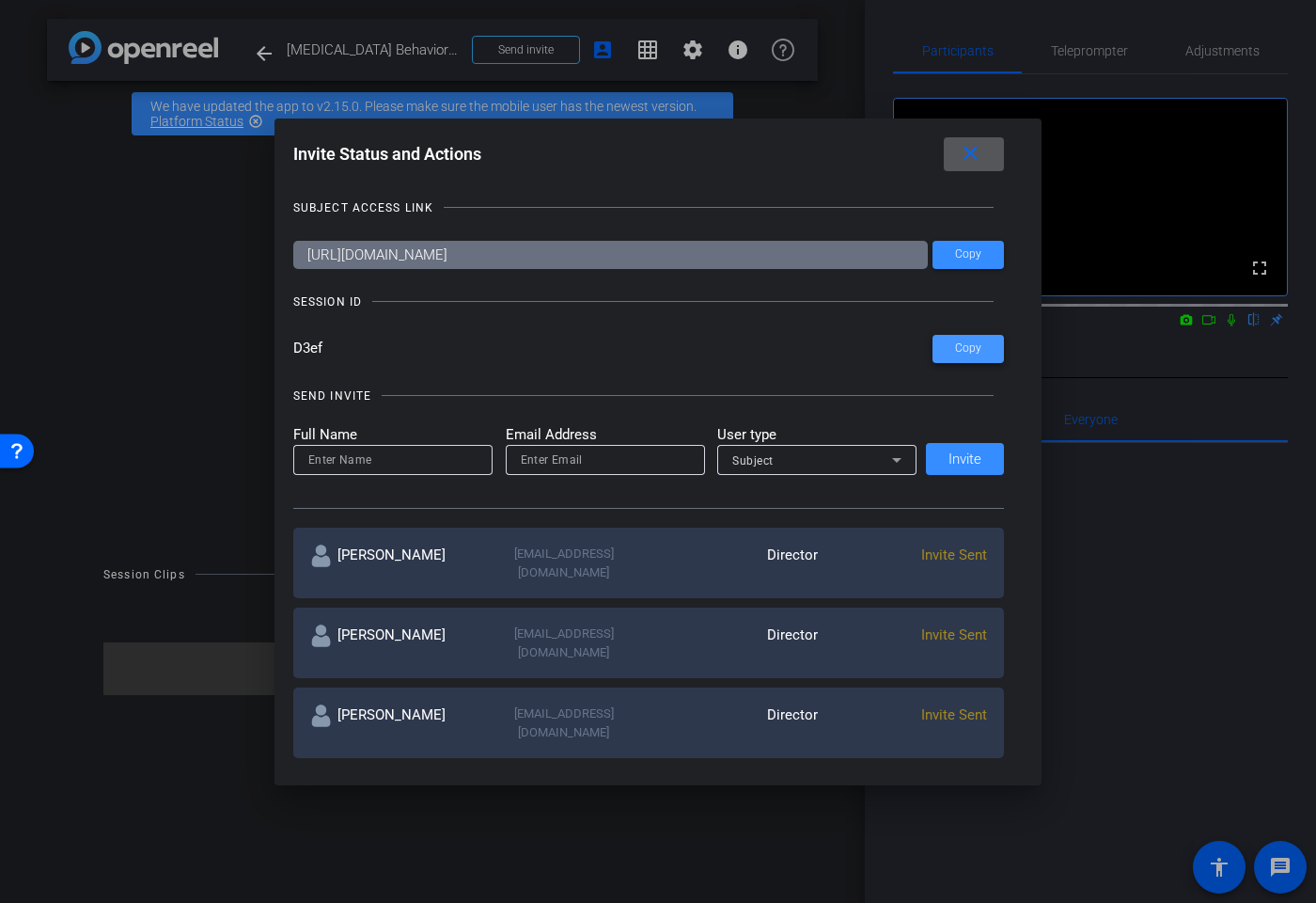
click at [962, 349] on span "Copy" at bounding box center [968, 348] width 26 height 15
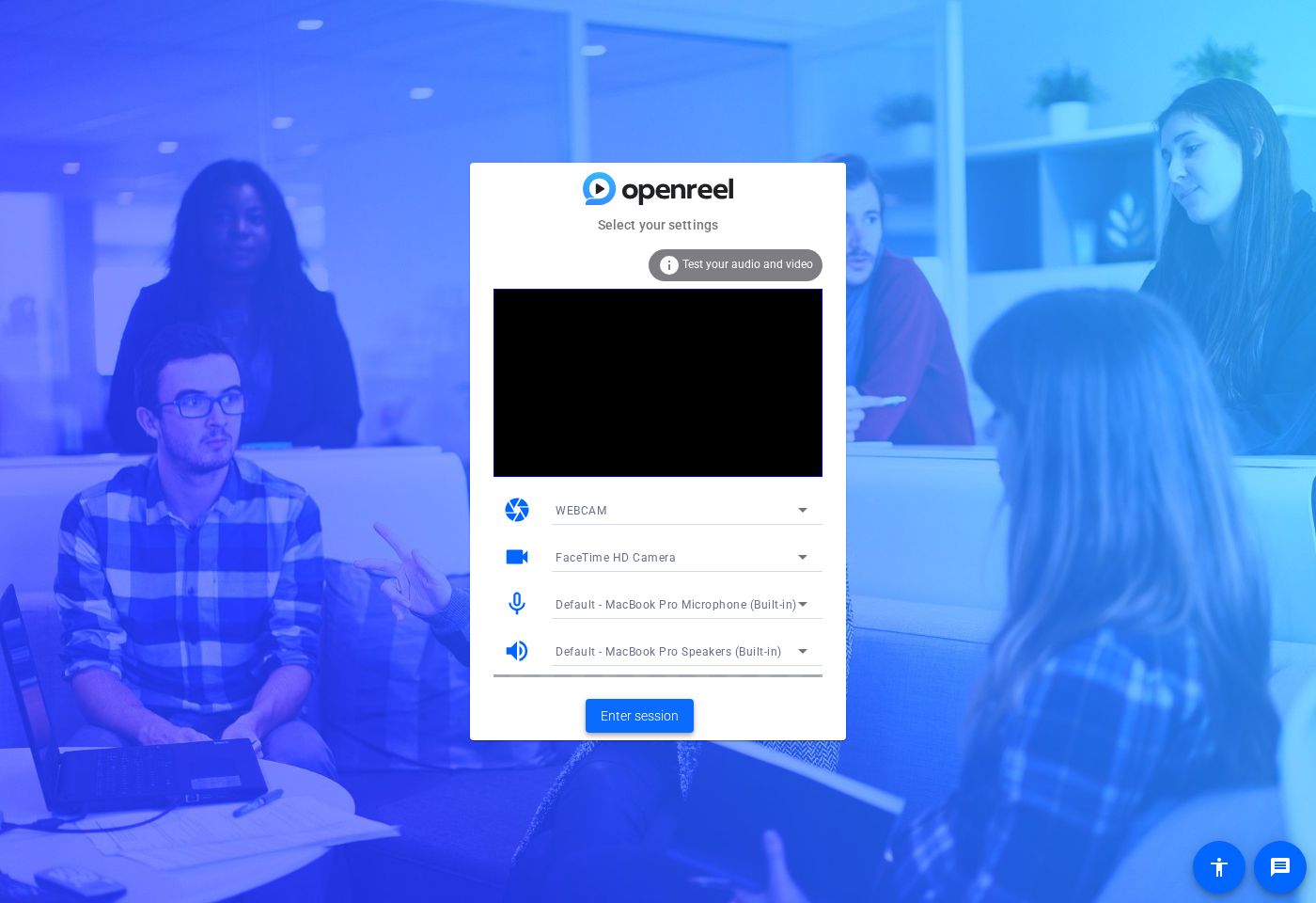
click at [641, 713] on span "Enter session" at bounding box center [640, 716] width 78 height 19
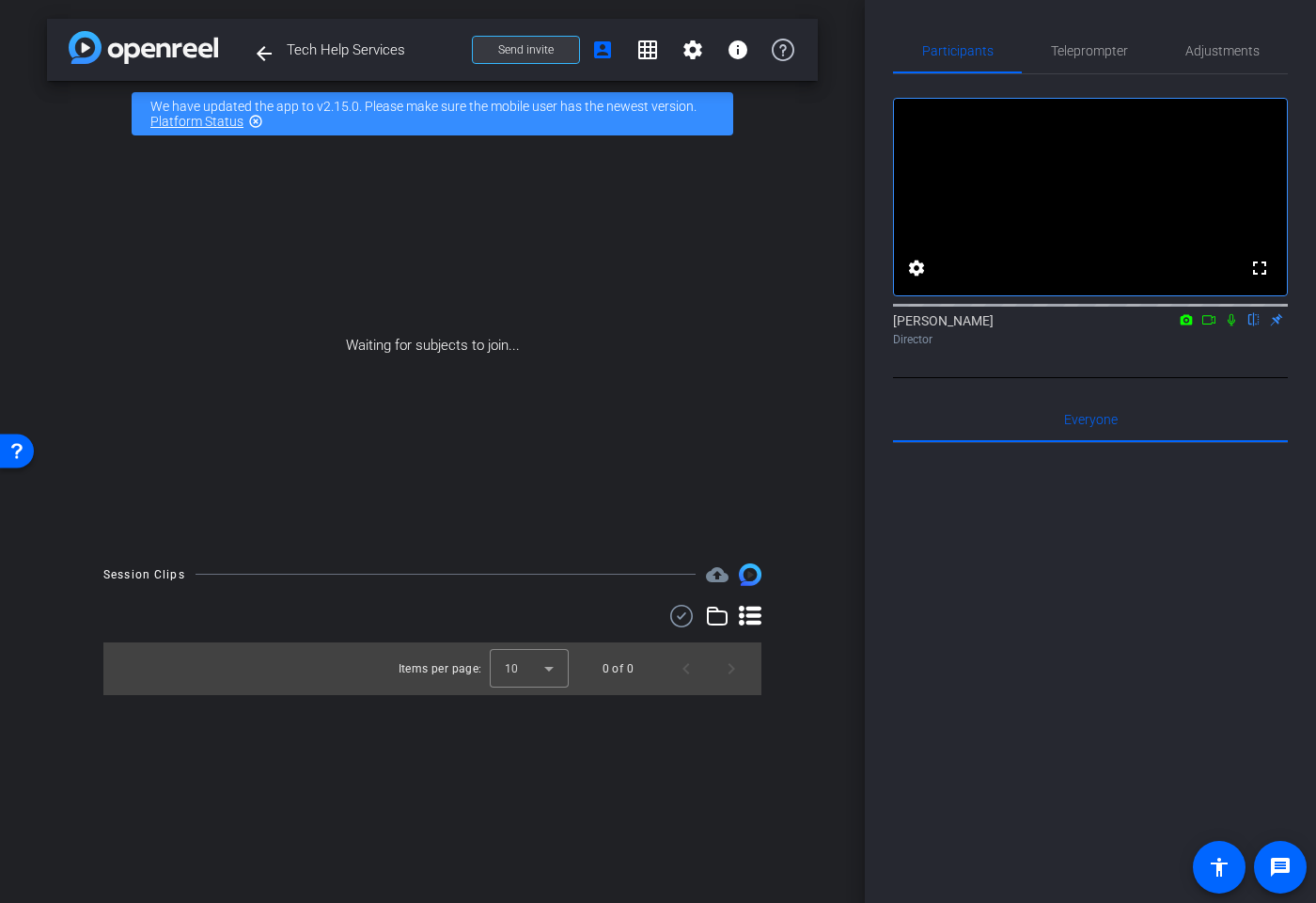
click at [553, 55] on span at bounding box center [527, 49] width 107 height 46
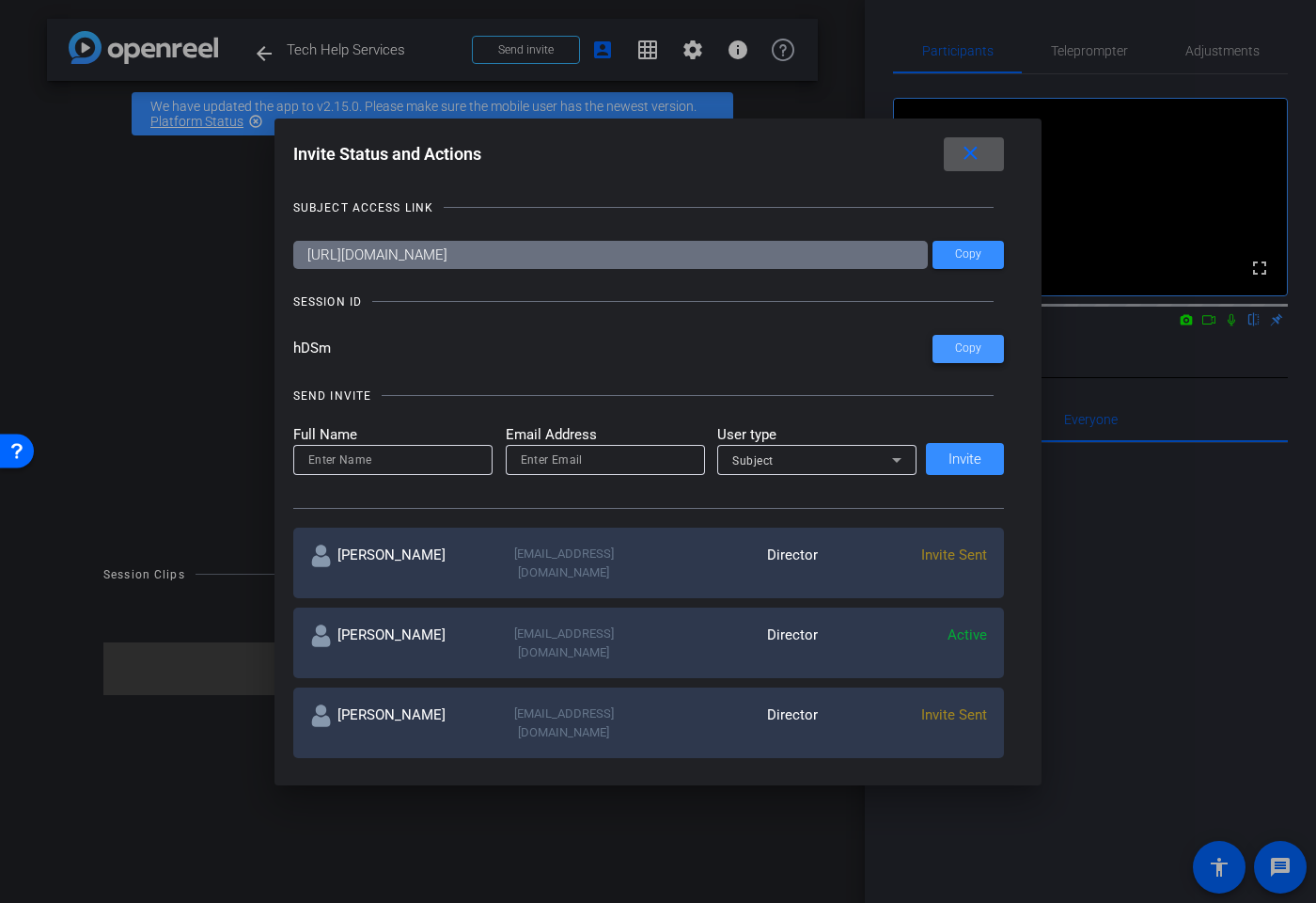
click at [968, 340] on span at bounding box center [969, 348] width 72 height 46
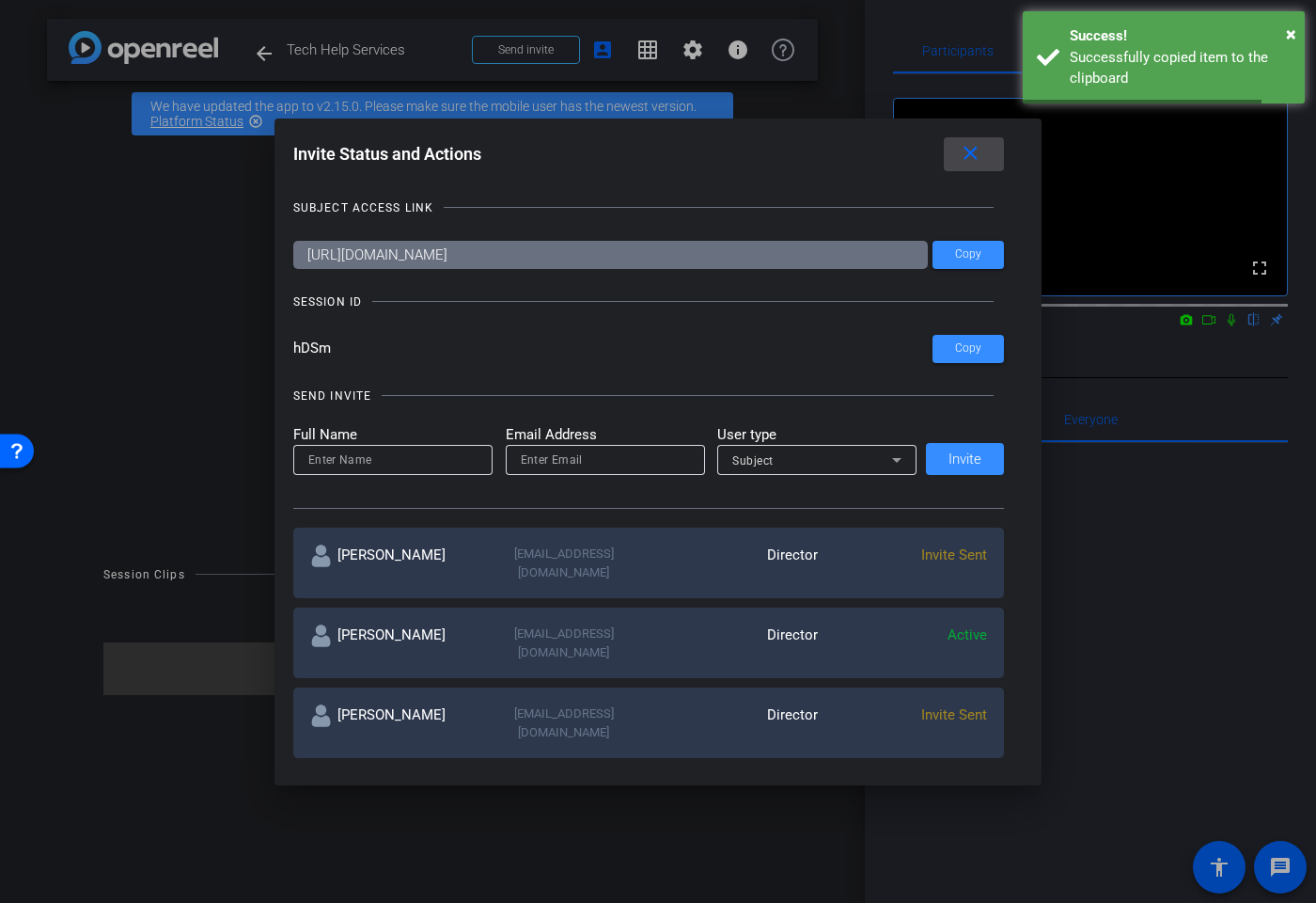
click at [979, 147] on mat-icon "close" at bounding box center [971, 153] width 23 height 23
